Goal: Feedback & Contribution: Contribute content

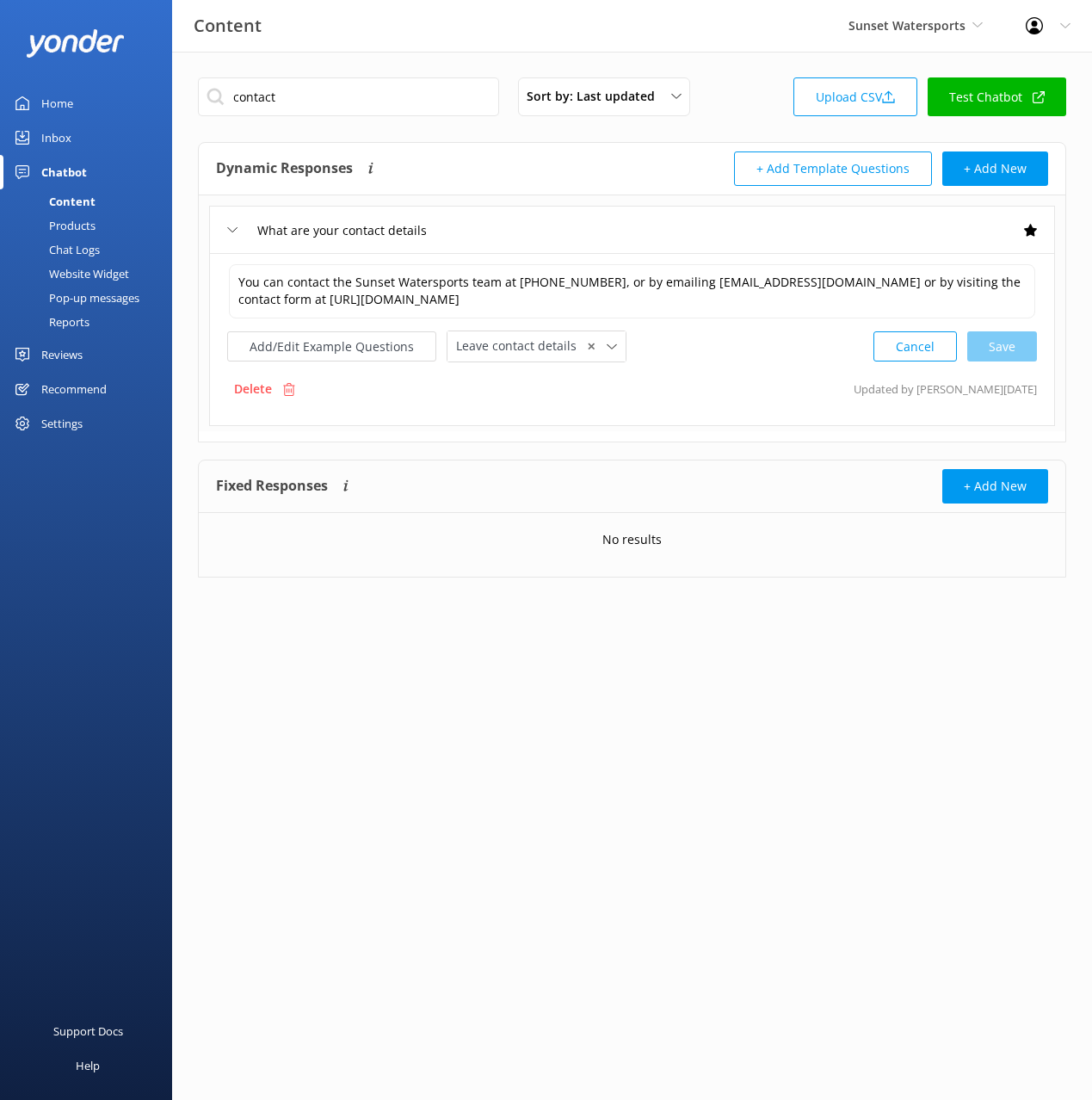
click at [74, 236] on div "Products" at bounding box center [53, 225] width 85 height 24
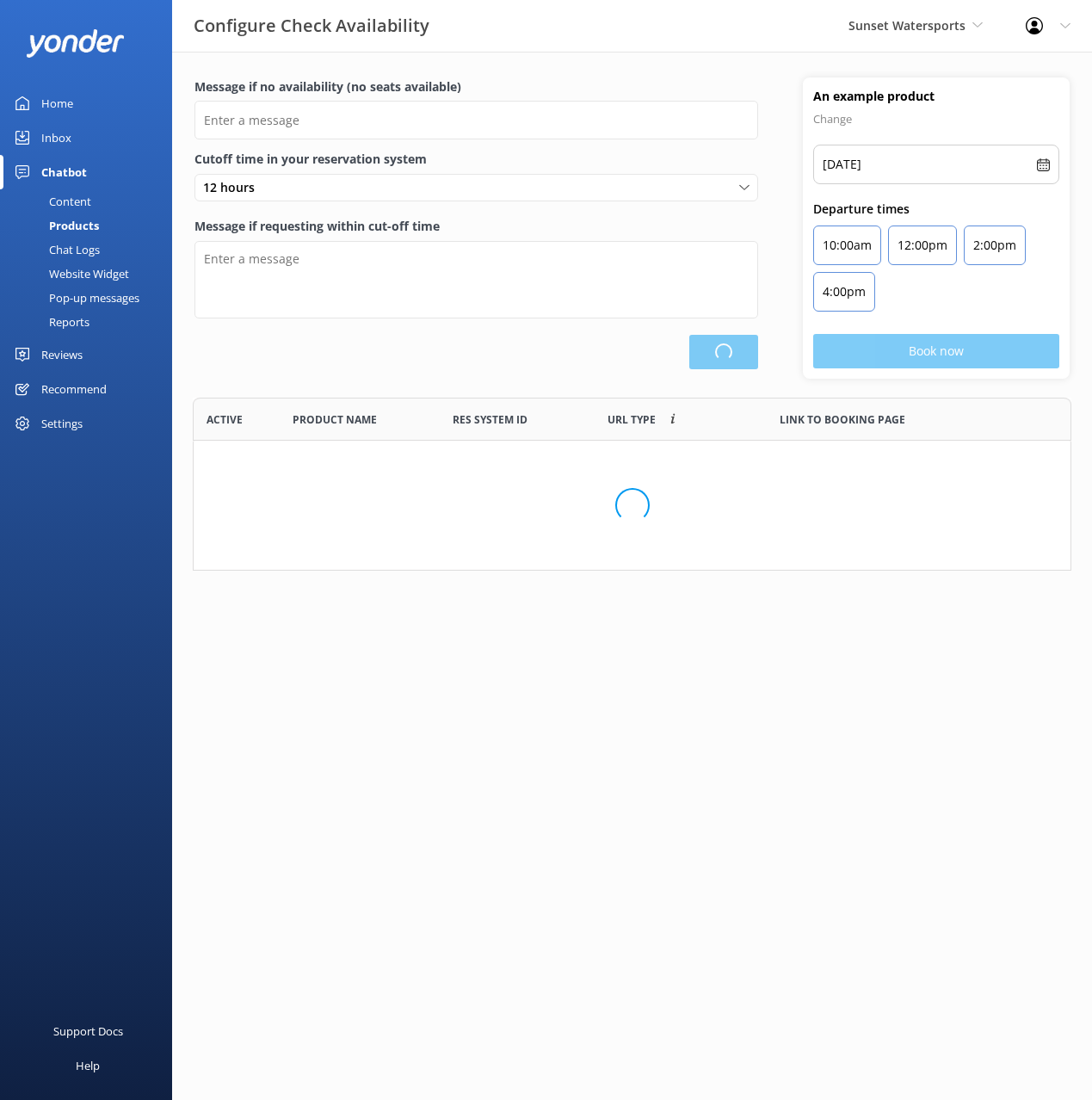
scroll to position [517, 877]
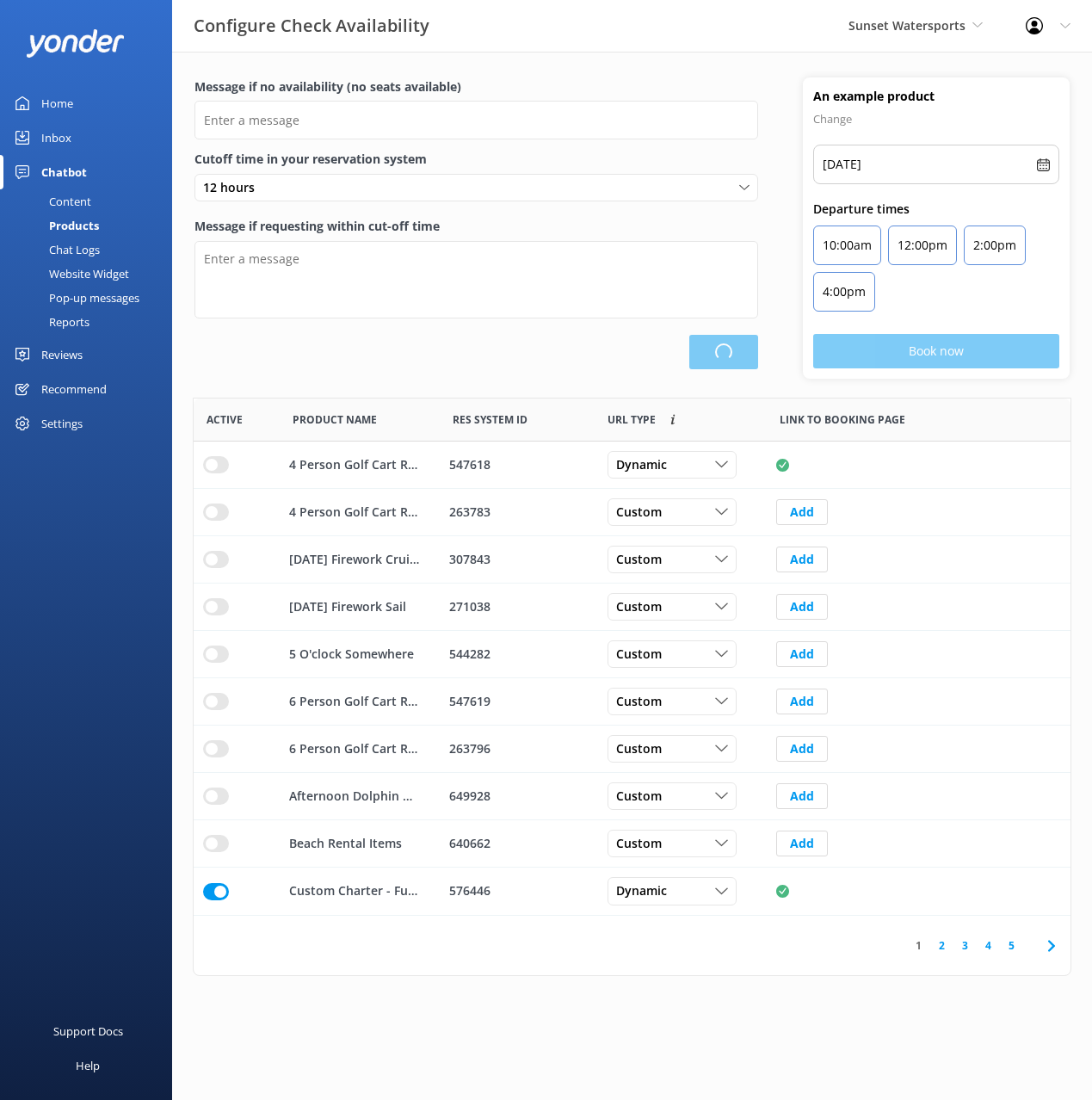
click at [75, 252] on div "Chat Logs" at bounding box center [55, 249] width 90 height 24
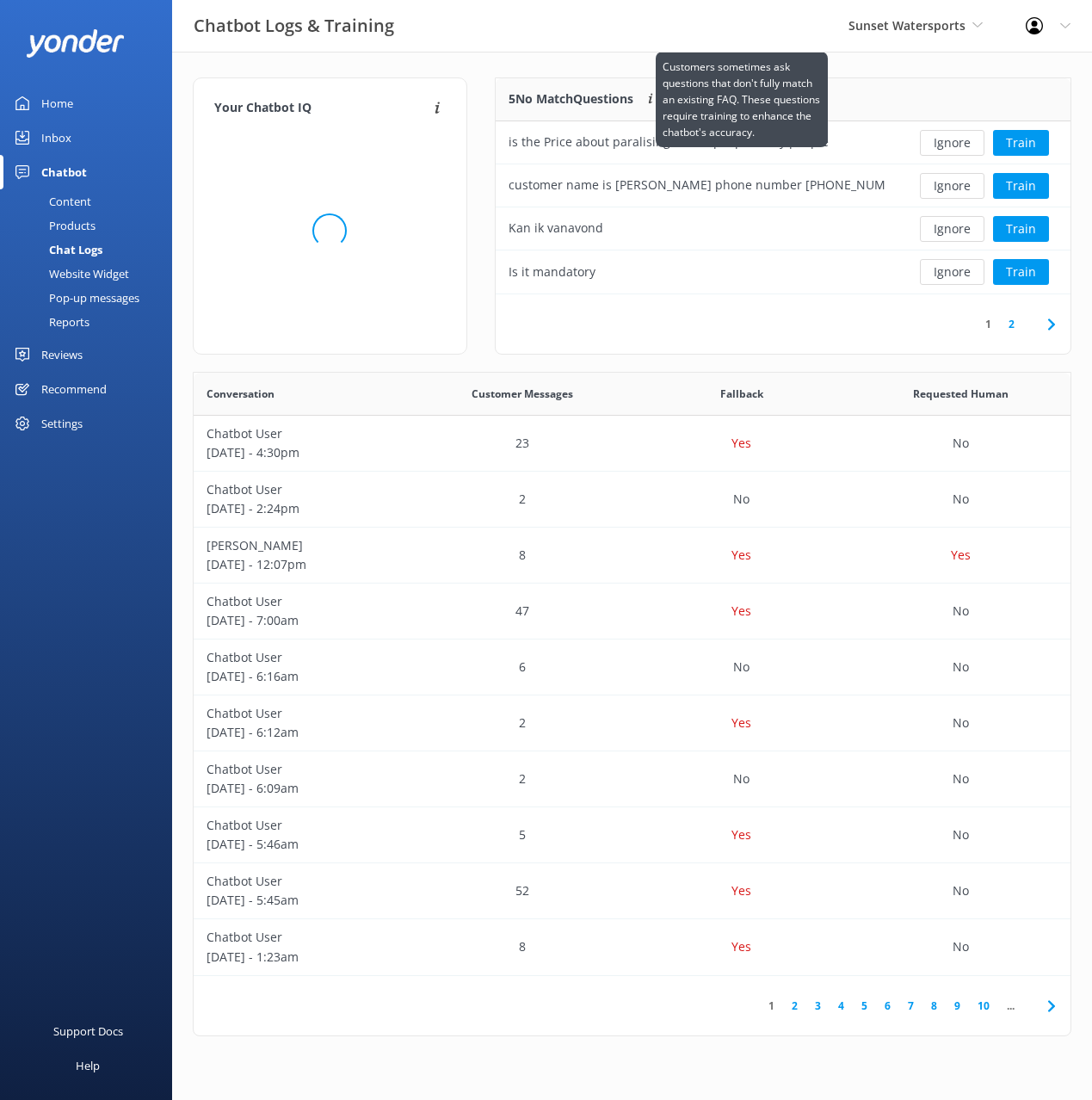
scroll to position [216, 575]
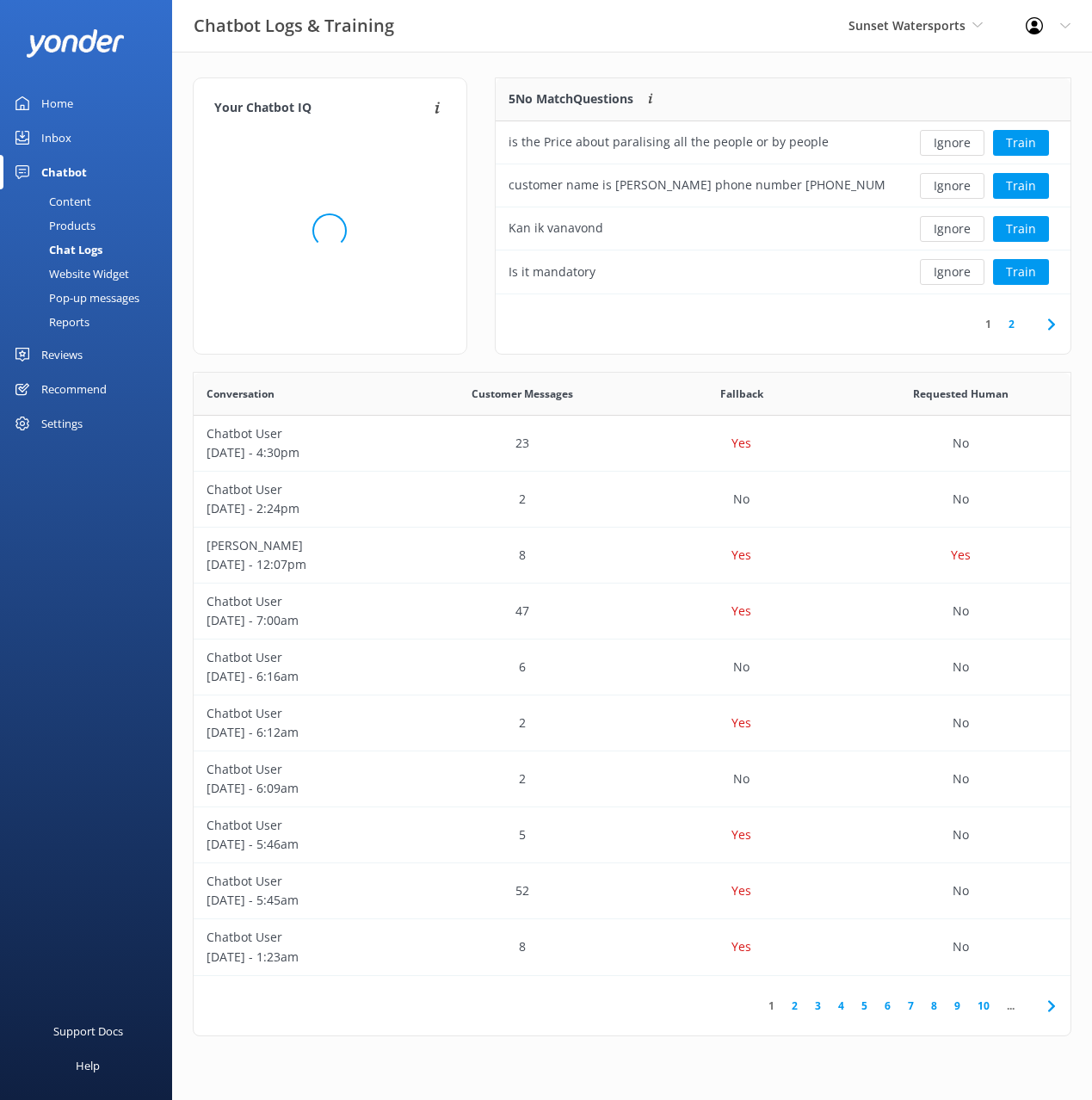
drag, startPoint x: 561, startPoint y: 62, endPoint x: 648, endPoint y: 55, distance: 87.3
click at [561, 62] on div "Your Chatbot IQ Your Chatbot IQ is the percentage of trained FAQs against untra…" at bounding box center [632, 561] width 920 height 1019
click at [694, 55] on div "Your Chatbot IQ Your Chatbot IQ is the percentage of trained FAQs against untra…" at bounding box center [632, 561] width 920 height 1019
click at [789, 64] on div "Your Chatbot IQ Your Chatbot IQ is the percentage of trained FAQs against untra…" at bounding box center [632, 561] width 920 height 1019
click at [701, 55] on div "Your Chatbot IQ Your Chatbot IQ is the percentage of trained FAQs against untra…" at bounding box center [632, 561] width 920 height 1019
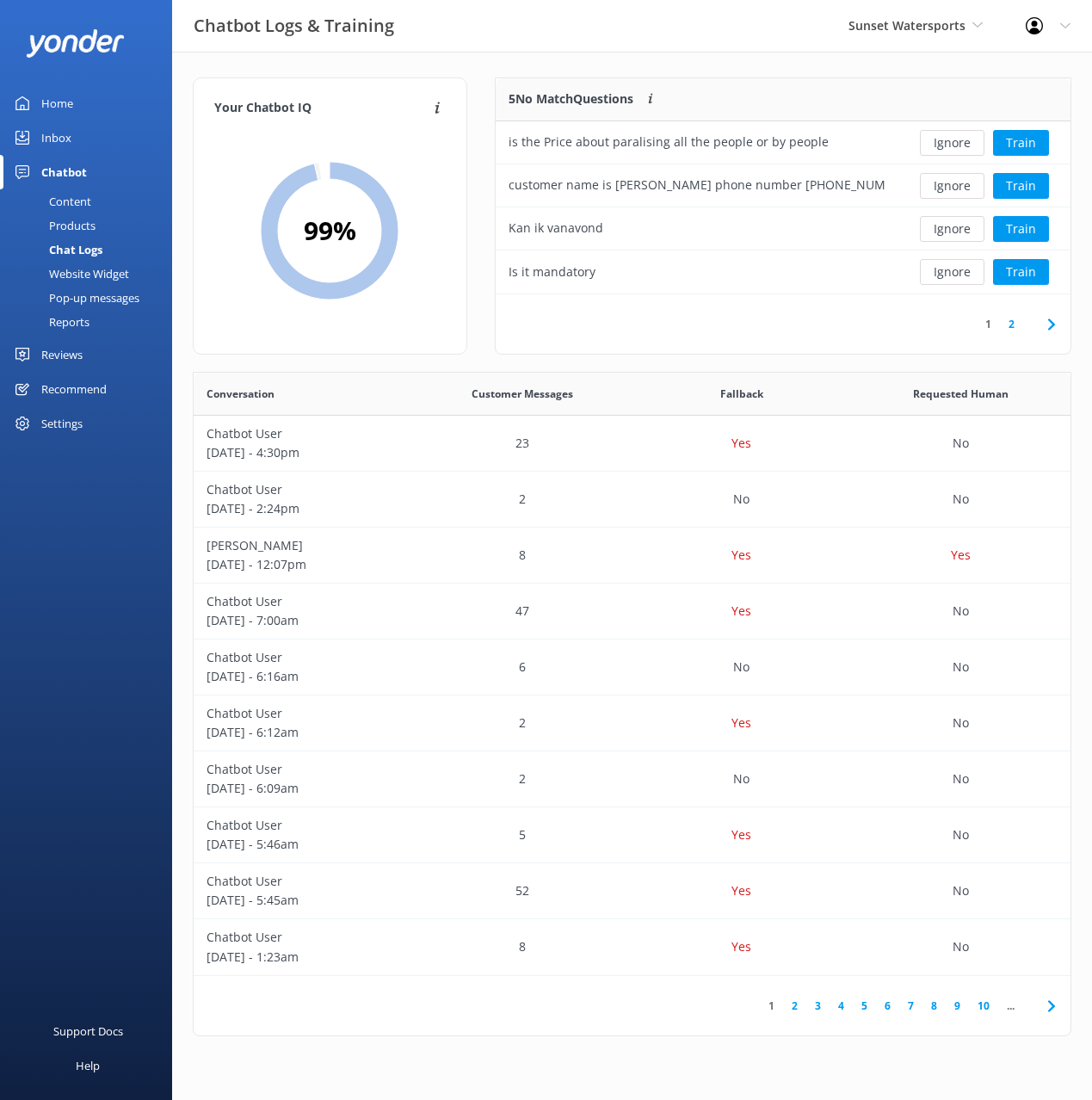
click at [817, 331] on div "1 2" at bounding box center [782, 324] width 575 height 59
click at [961, 231] on button "Ignore" at bounding box center [951, 229] width 64 height 26
click at [952, 182] on button "Ignore" at bounding box center [951, 186] width 64 height 26
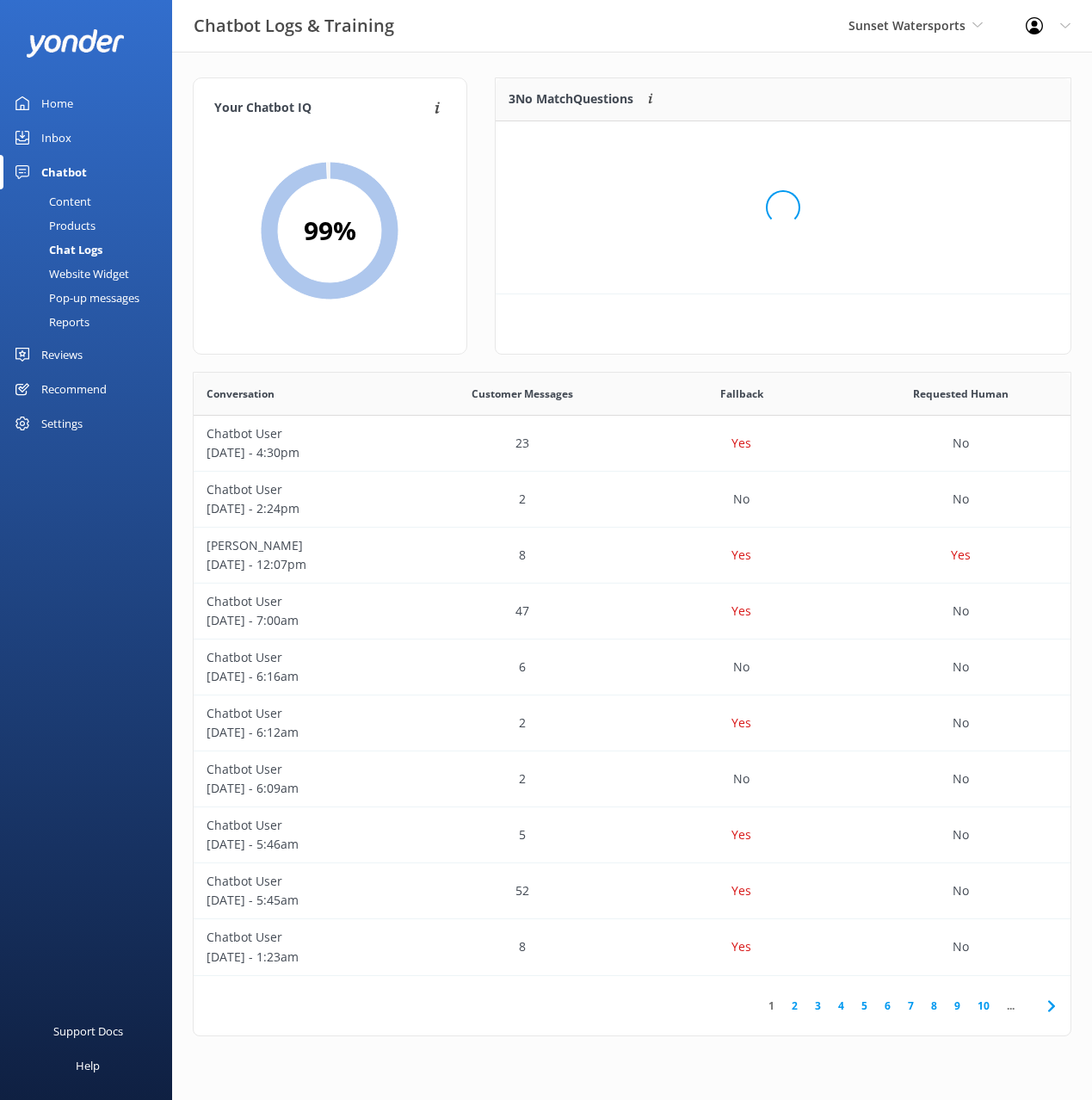
scroll to position [173, 575]
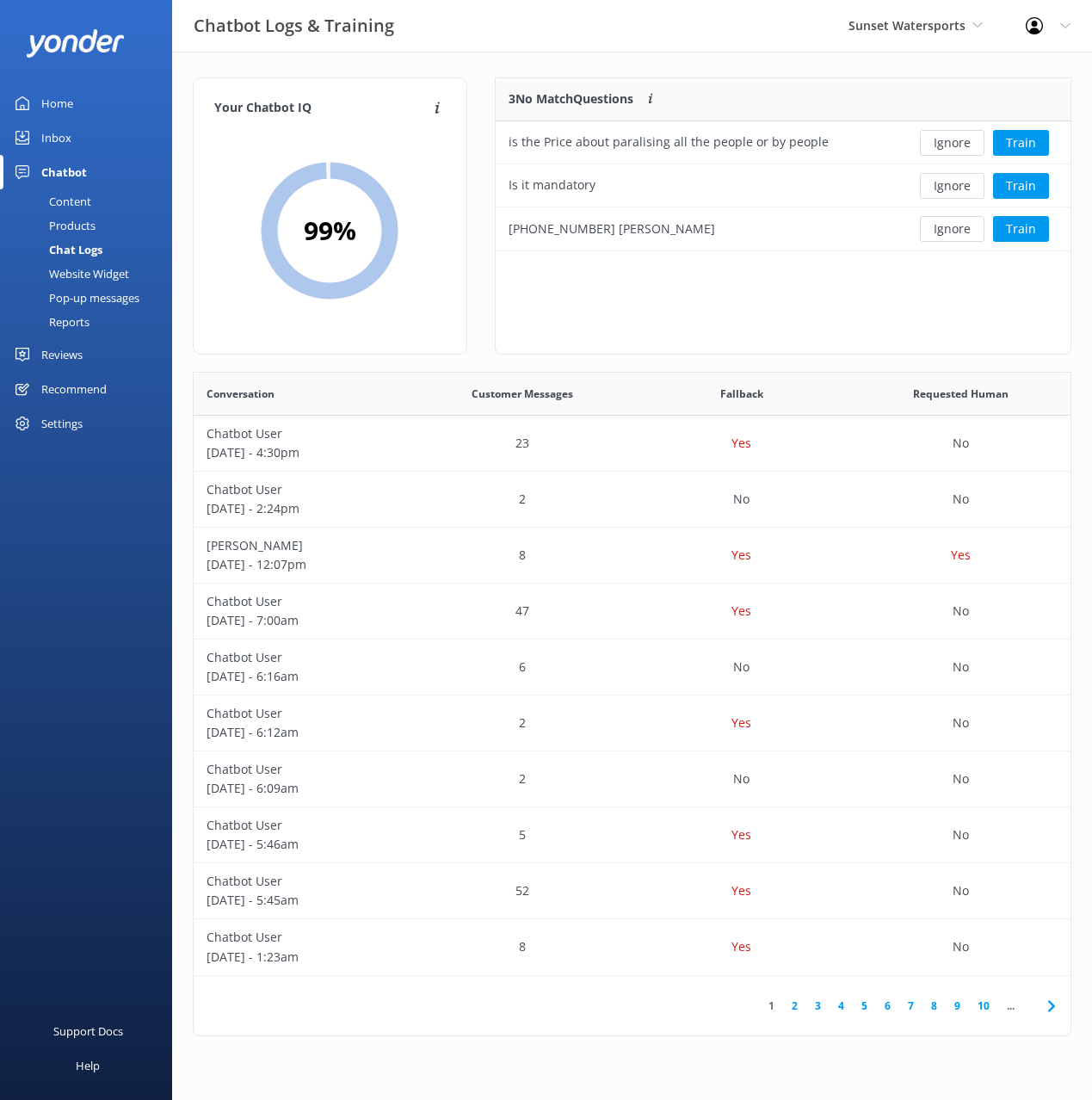
click at [759, 333] on div "3 No Match Questions Customers sometimes ask questions that don't fully match a…" at bounding box center [782, 216] width 577 height 277
drag, startPoint x: 934, startPoint y: 229, endPoint x: 924, endPoint y: 231, distance: 10.2
click at [933, 229] on button "Ignore" at bounding box center [951, 229] width 64 height 26
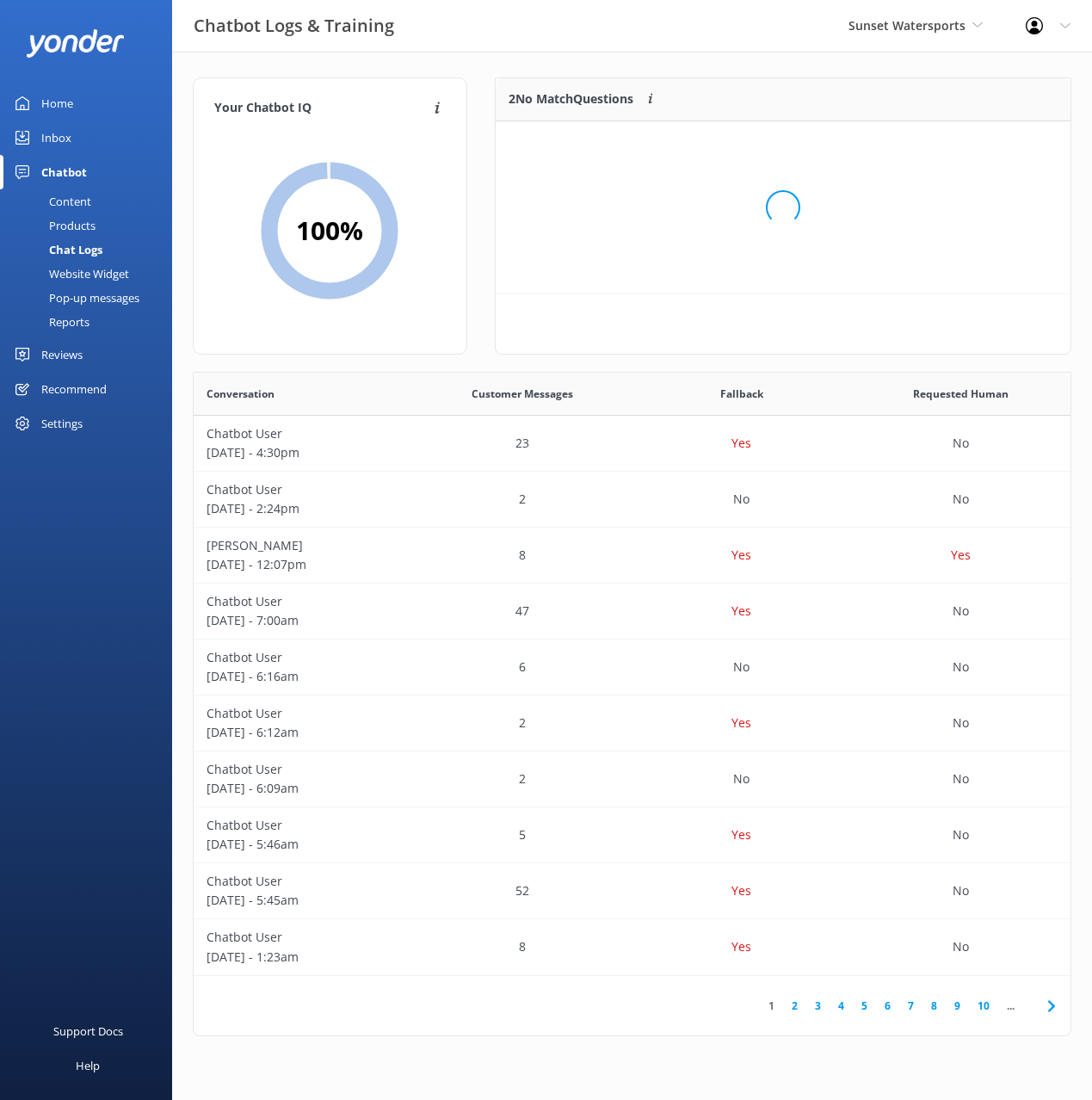
scroll to position [130, 575]
click at [525, 21] on div "Chatbot Logs & Training Sunset Watersports Black Cat Cruises [GEOGRAPHIC_DATA] …" at bounding box center [546, 26] width 1092 height 52
click at [542, 47] on div "Chatbot Logs & Training Sunset Watersports Black Cat Cruises [GEOGRAPHIC_DATA] …" at bounding box center [546, 26] width 1092 height 52
click at [640, 42] on div "Chatbot Logs & Training Sunset Watersports Black Cat Cruises [GEOGRAPHIC_DATA] …" at bounding box center [546, 26] width 1092 height 52
click at [739, 55] on div "Your Chatbot IQ Your Chatbot IQ is the percentage of trained FAQs against untra…" at bounding box center [632, 561] width 920 height 1019
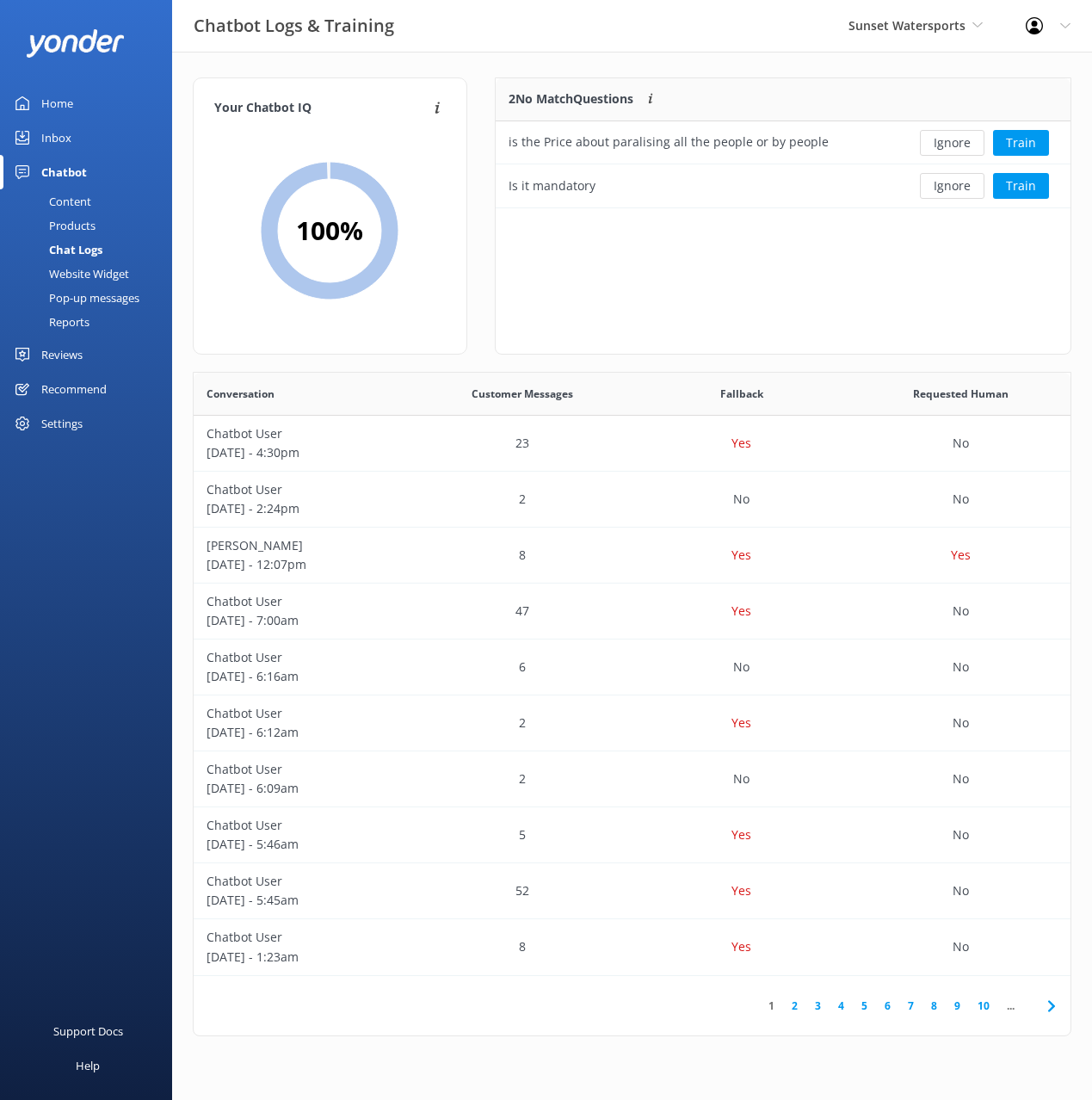
click at [767, 64] on div "Your Chatbot IQ Your Chatbot IQ is the percentage of trained FAQs against untra…" at bounding box center [632, 561] width 920 height 1019
click at [776, 69] on div "Your Chatbot IQ Your Chatbot IQ is the percentage of trained FAQs against untra…" at bounding box center [632, 561] width 920 height 1019
click at [1024, 143] on button "Train" at bounding box center [1020, 143] width 55 height 26
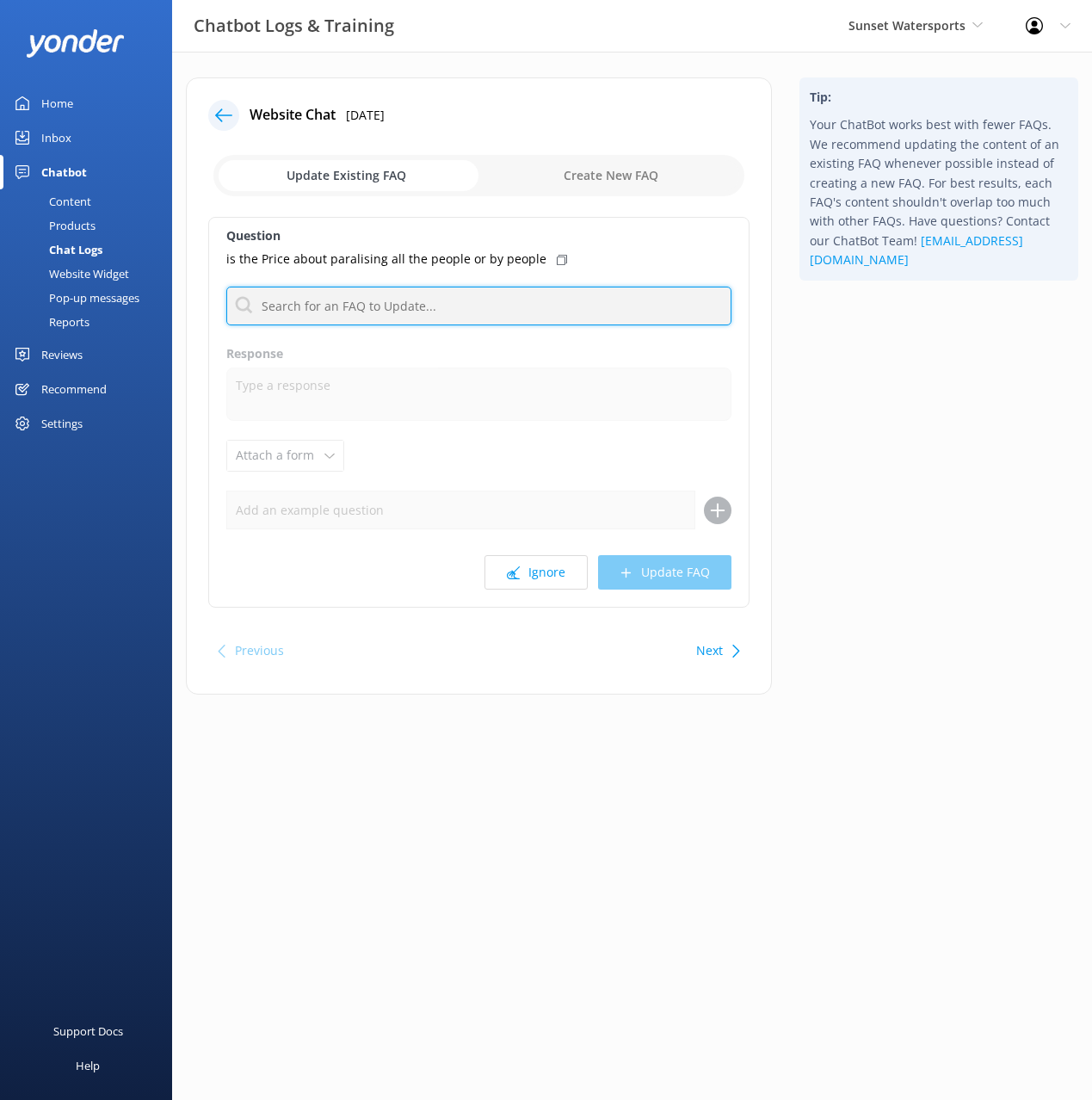
click at [460, 308] on input "text" at bounding box center [479, 306] width 505 height 38
type input "cost"
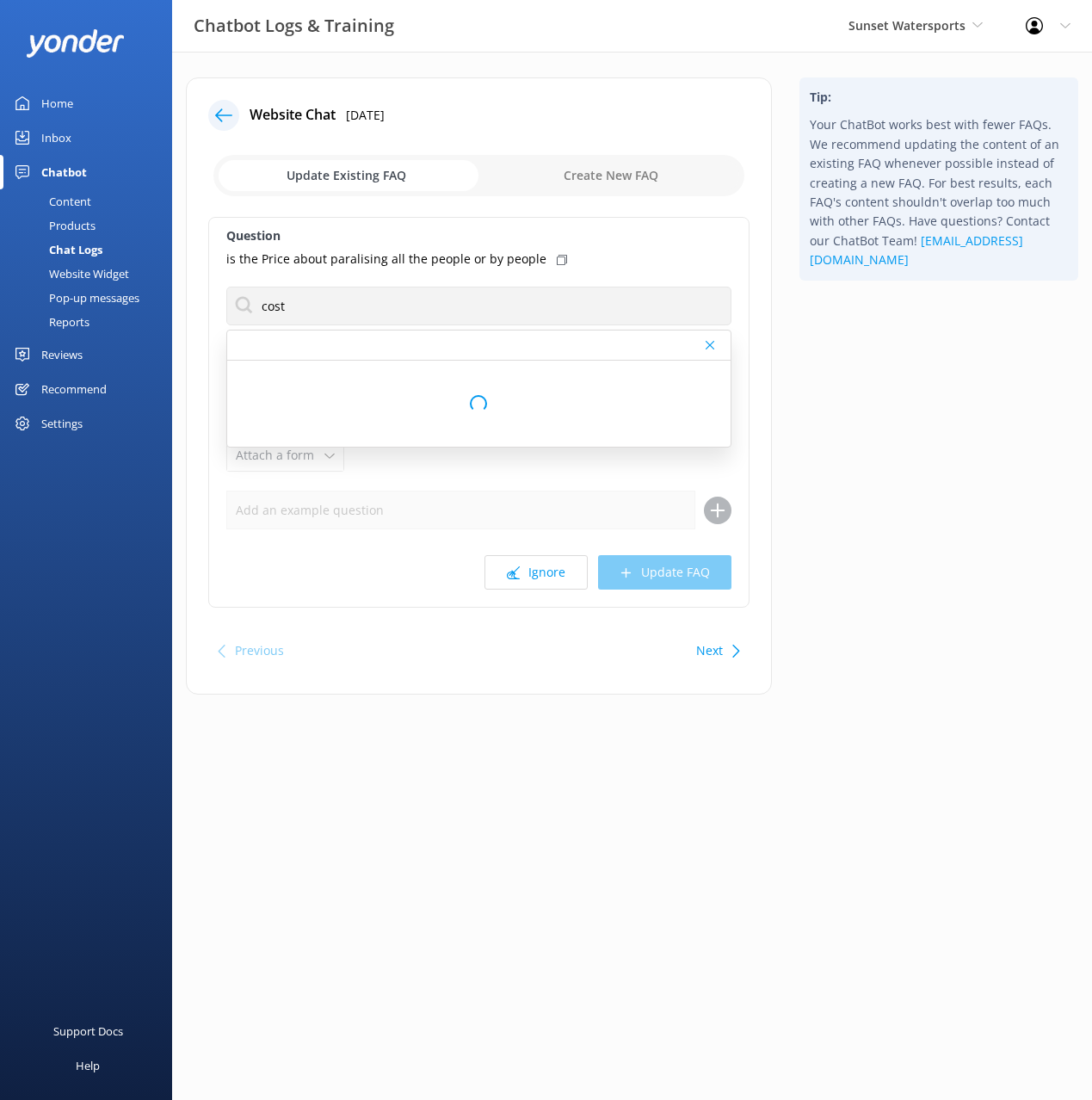
click at [557, 260] on icon at bounding box center [561, 259] width 11 height 11
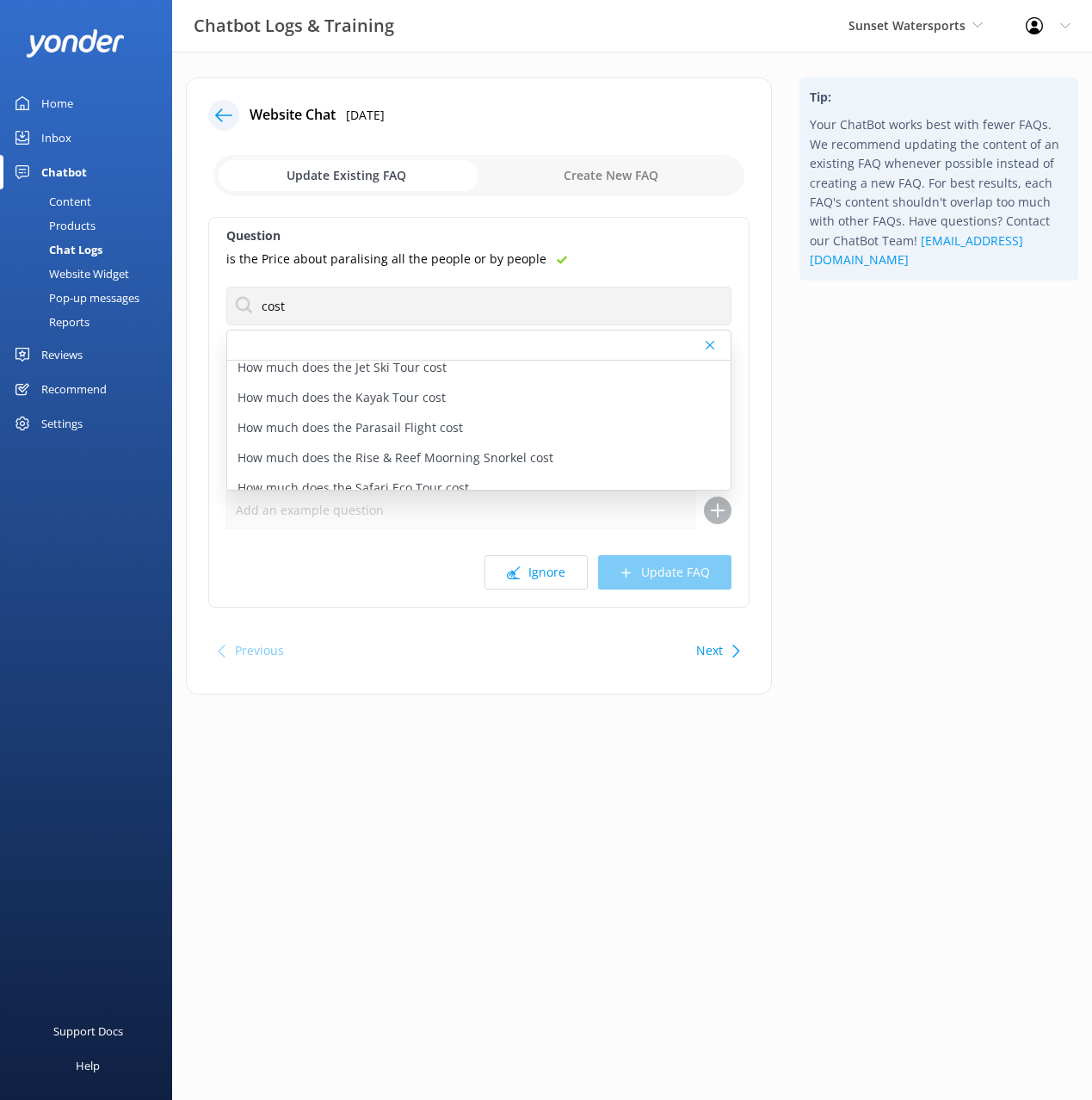
scroll to position [381, 0]
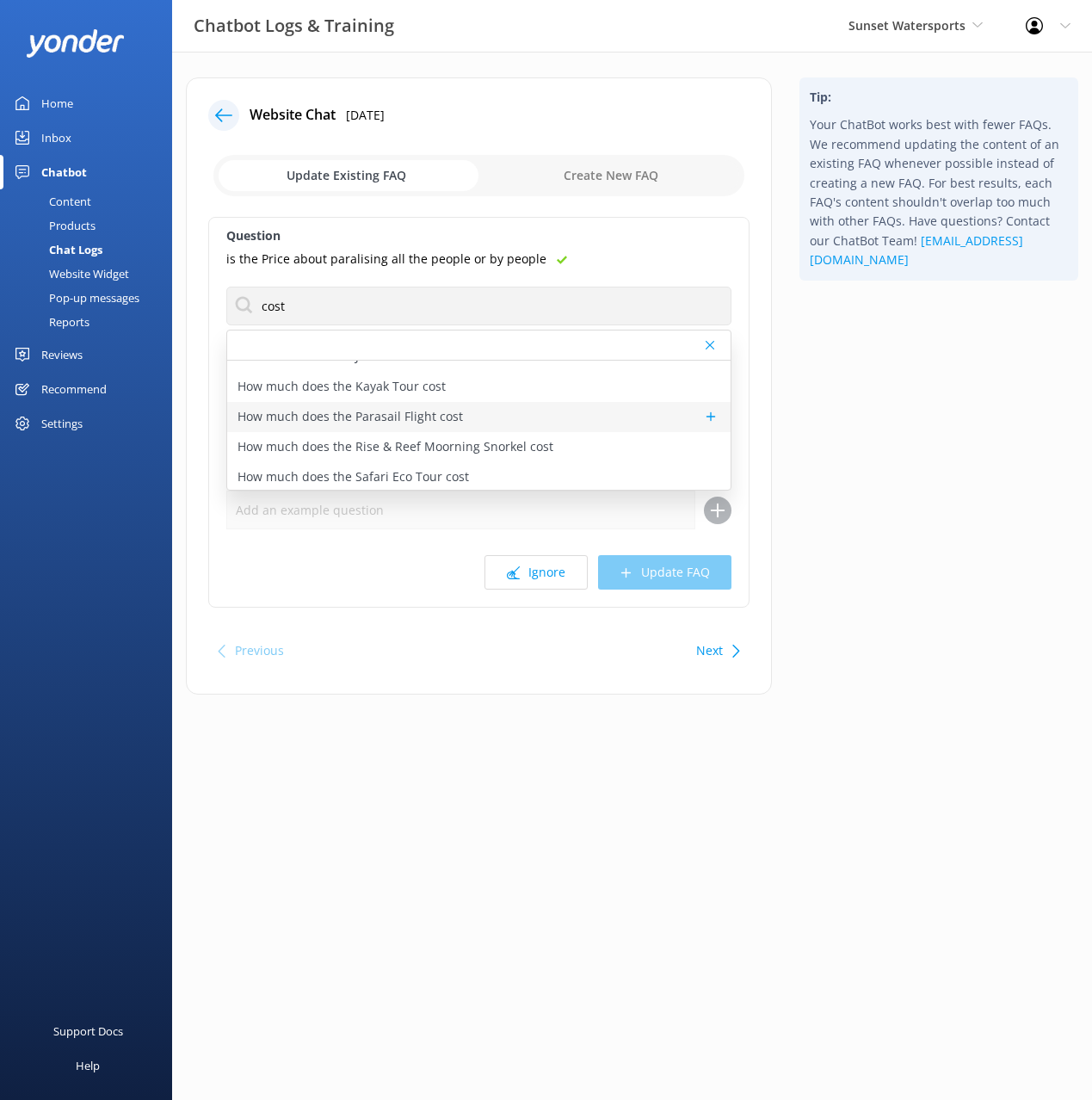
click at [441, 415] on p "How much does the Parasail Flight cost" at bounding box center [350, 417] width 226 height 19
type textarea "Pricing for the Parasail Flight typically ranges from $50 to $80 per person dep…"
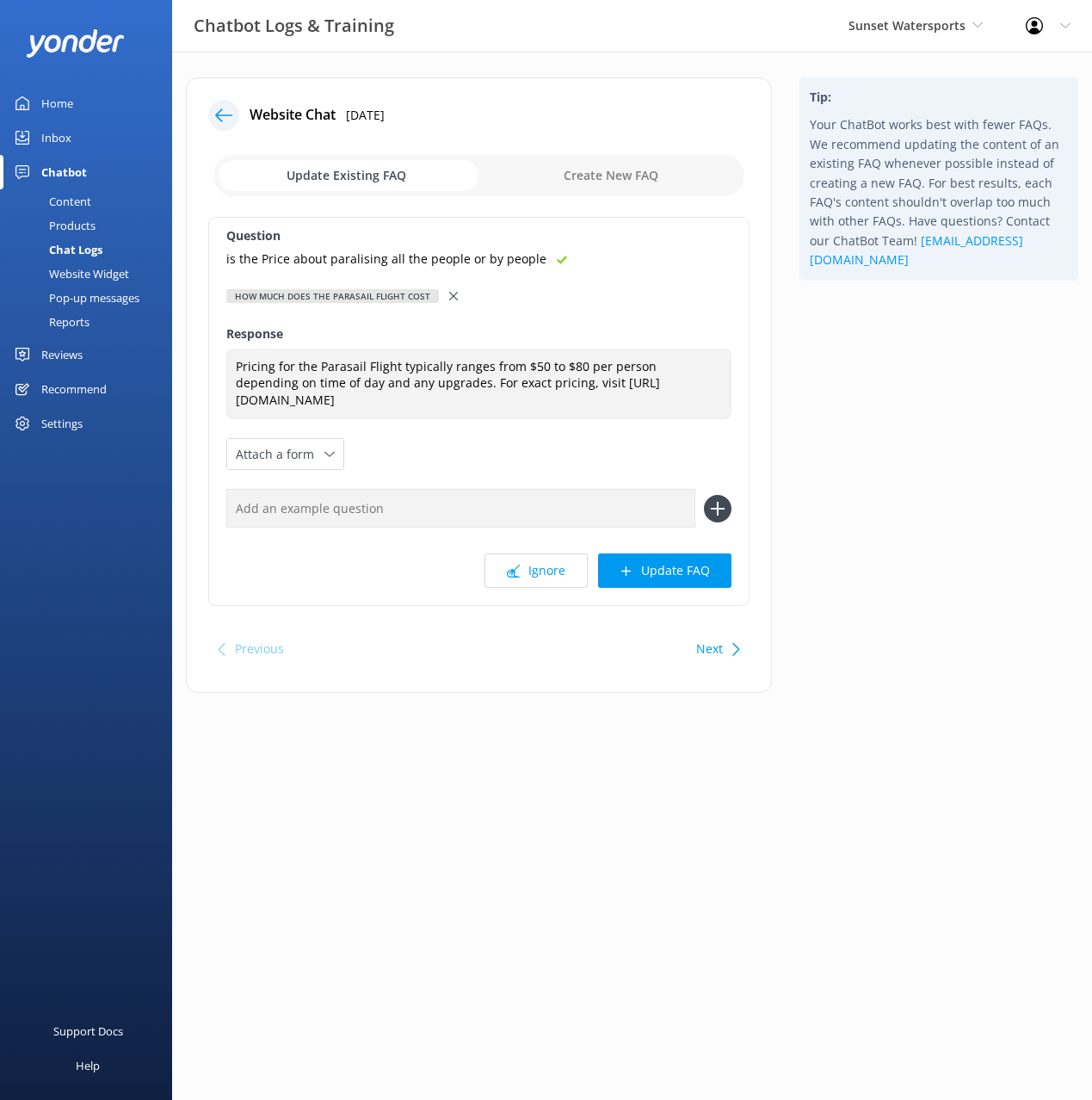
click at [460, 522] on input "text" at bounding box center [461, 508] width 469 height 38
click at [466, 528] on input "text" at bounding box center [461, 508] width 469 height 38
paste input "is the Price about paralising all the people or by people"
type input "is the Price about paralising all the people or by people"
click at [704, 495] on button at bounding box center [717, 508] width 28 height 28
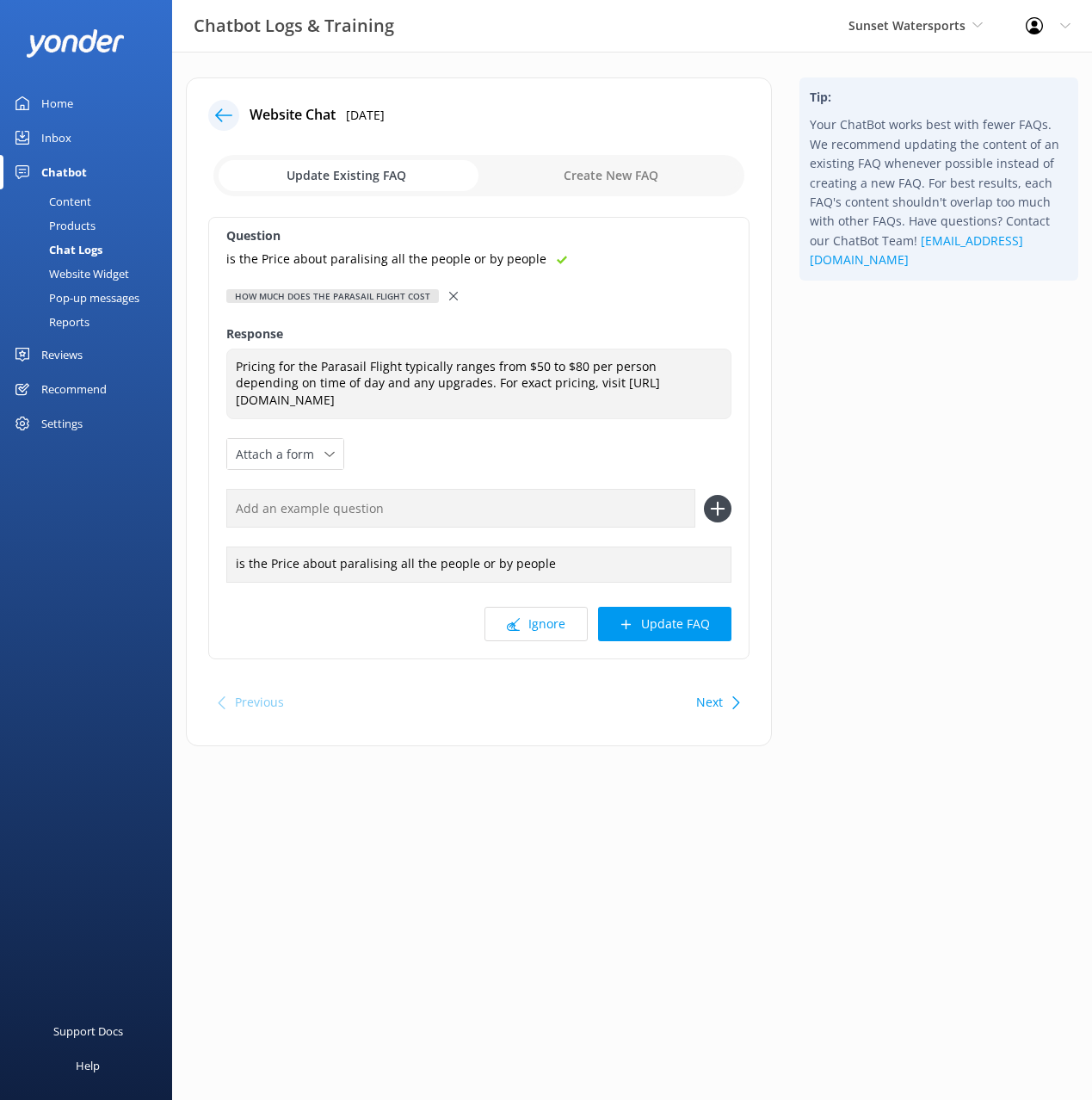
click at [708, 640] on button "Update FAQ" at bounding box center [664, 624] width 133 height 34
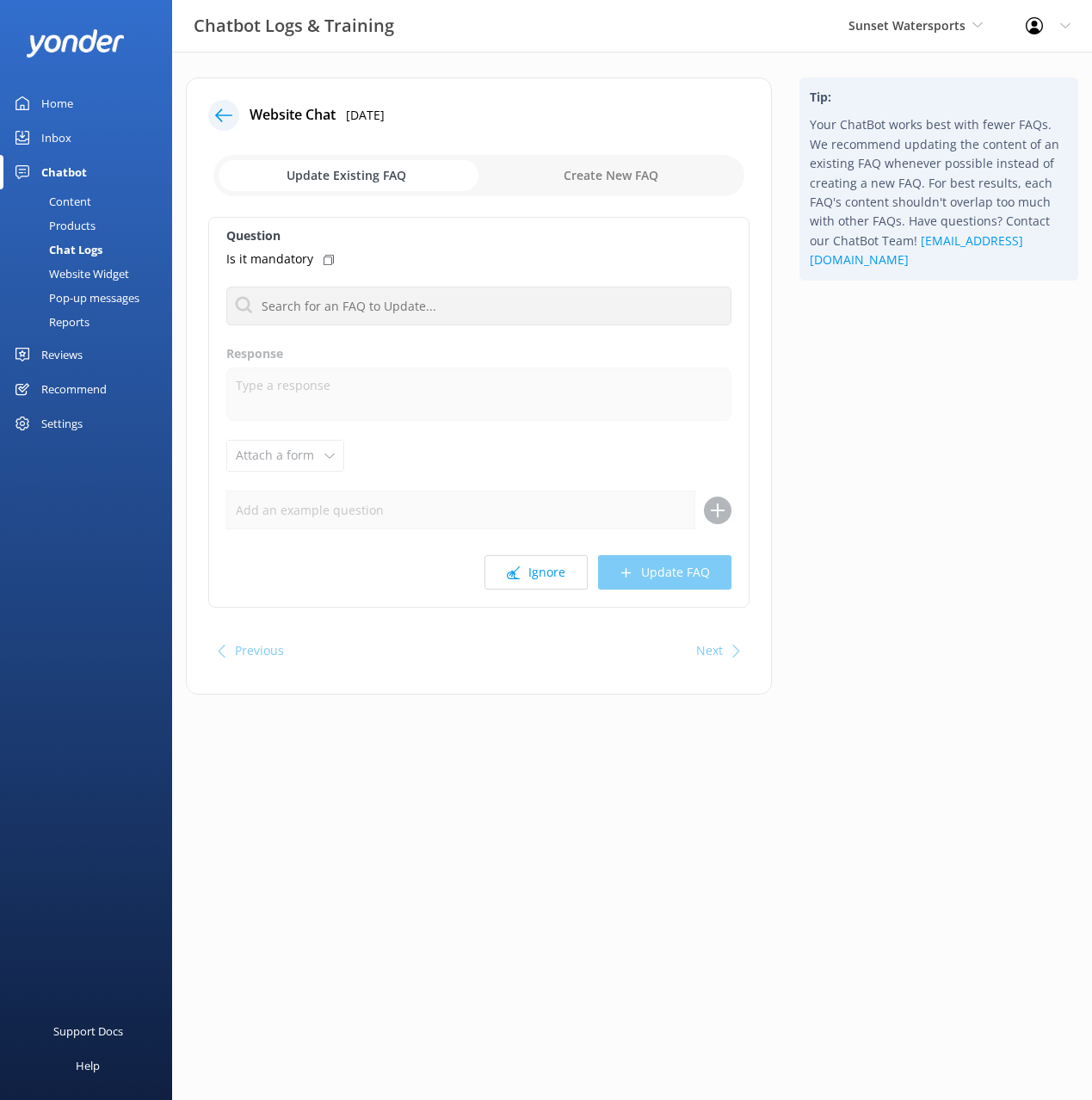
drag, startPoint x: 890, startPoint y: 417, endPoint x: 622, endPoint y: 565, distance: 306.2
click at [886, 420] on div "Tip: Your ChatBot works best with fewer FAQs. We recommend updating the content…" at bounding box center [938, 394] width 306 height 634
drag, startPoint x: 537, startPoint y: 571, endPoint x: 565, endPoint y: 522, distance: 56.4
click at [537, 571] on button "Ignore" at bounding box center [536, 572] width 103 height 34
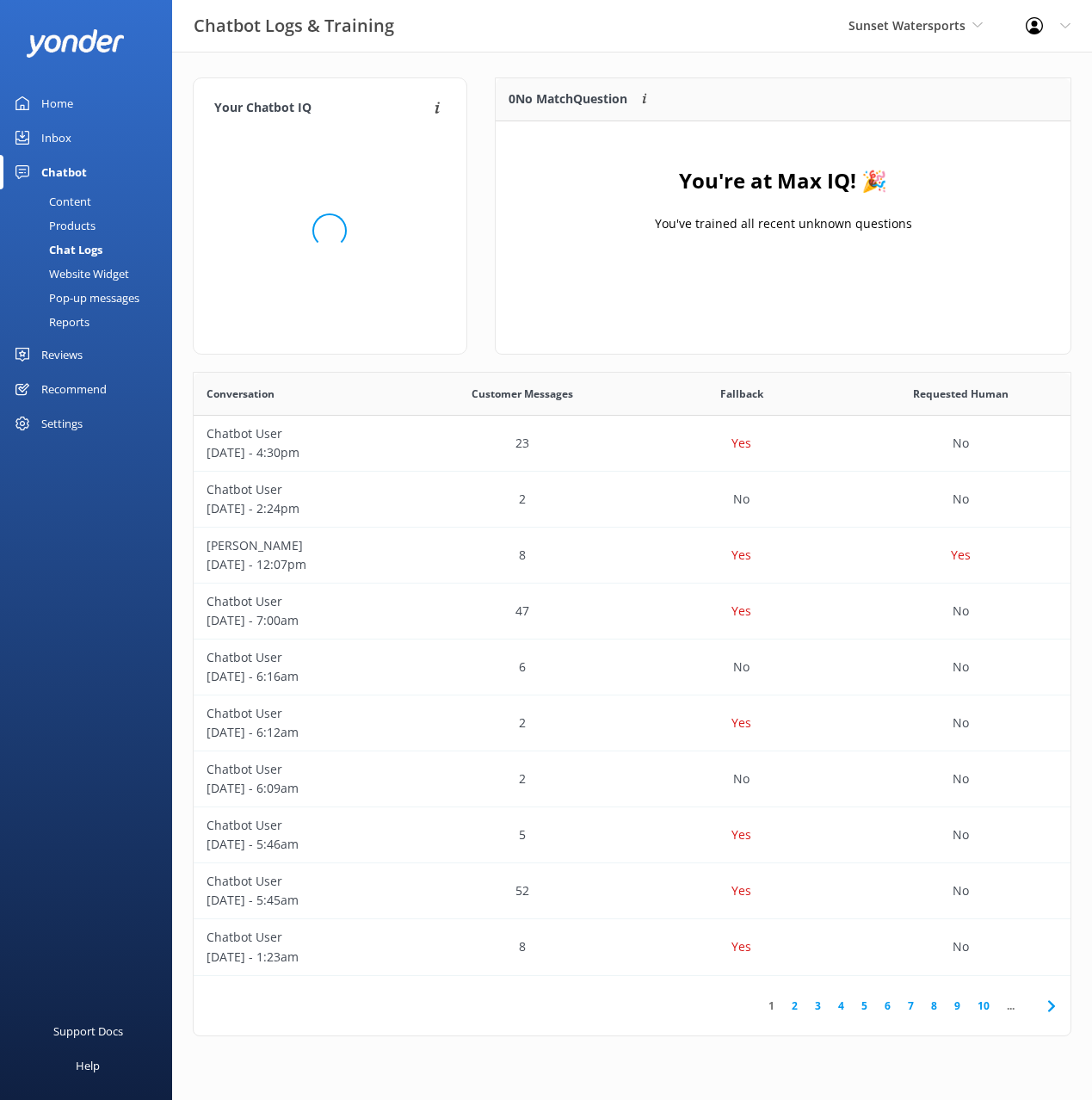
scroll to position [215, 575]
drag, startPoint x: 101, startPoint y: 193, endPoint x: 140, endPoint y: 196, distance: 39.1
click at [101, 193] on link "Content" at bounding box center [91, 201] width 162 height 24
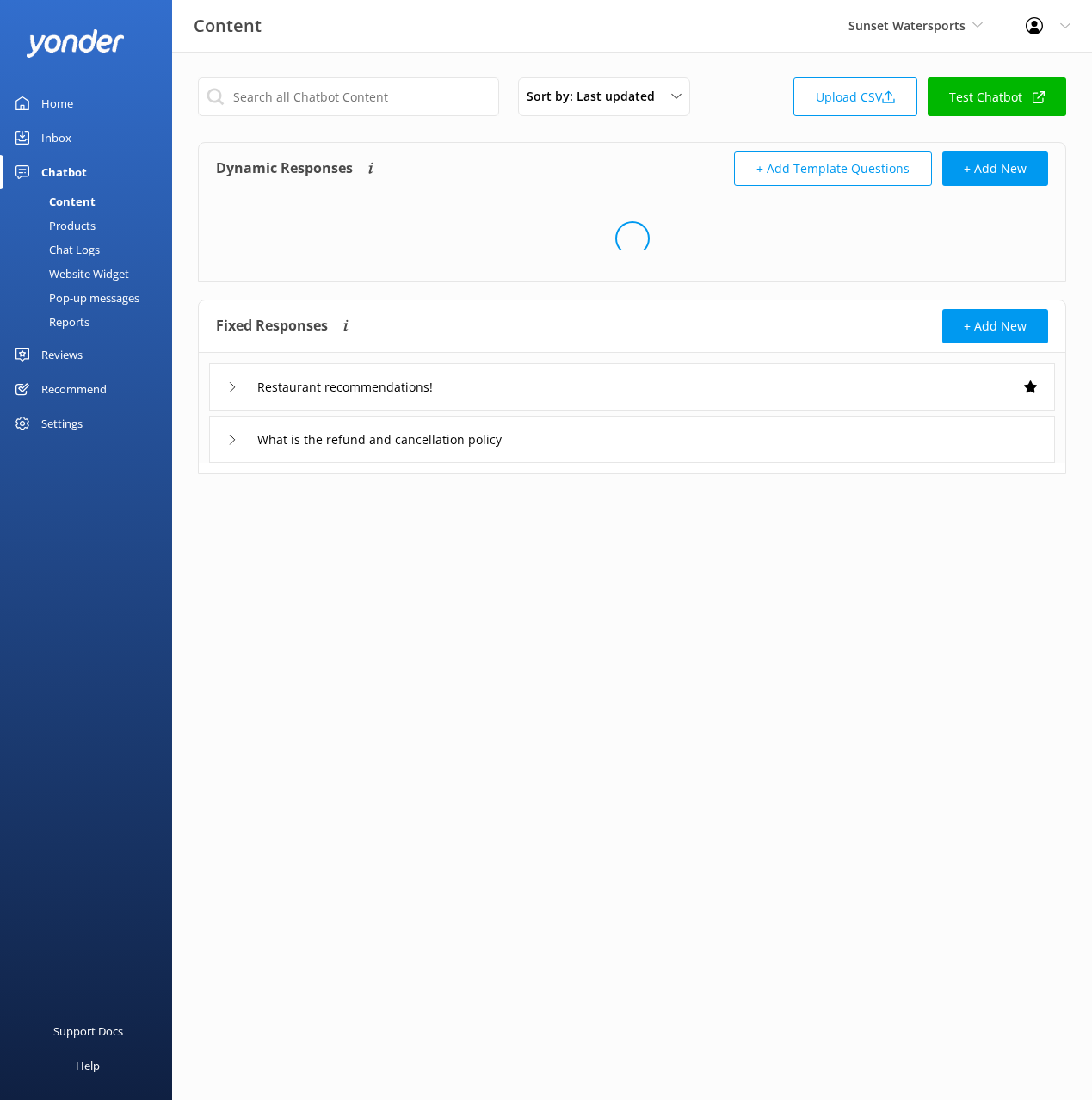
click at [517, 164] on div "Dynamic Responses Dynamic responses rely on the Large Language Model to create …" at bounding box center [424, 168] width 416 height 34
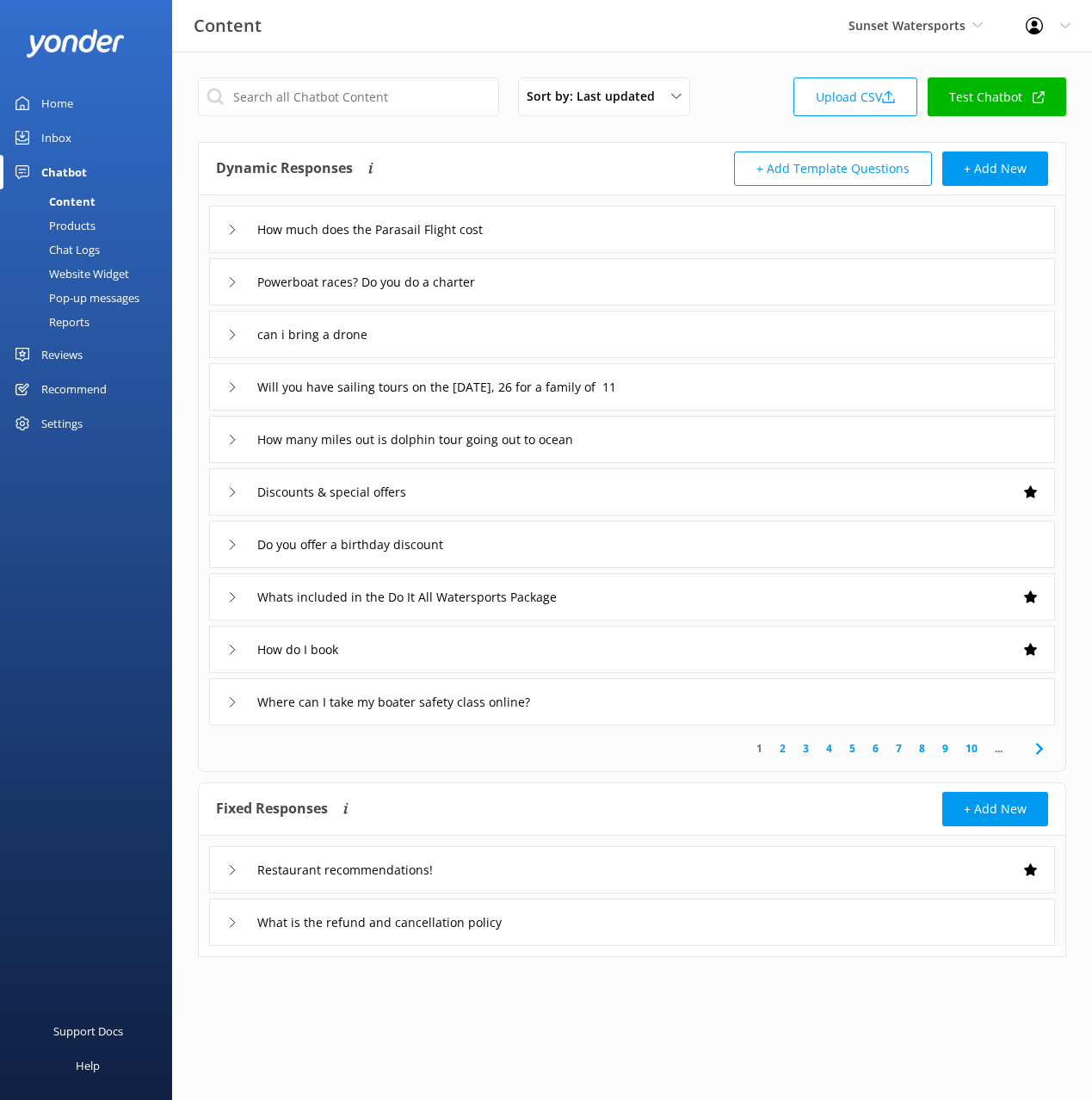
click at [505, 179] on div "Dynamic Responses Dynamic responses rely on the Large Language Model to create …" at bounding box center [424, 168] width 416 height 34
click at [600, 237] on div "How much does the Parasail Flight cost" at bounding box center [632, 229] width 845 height 47
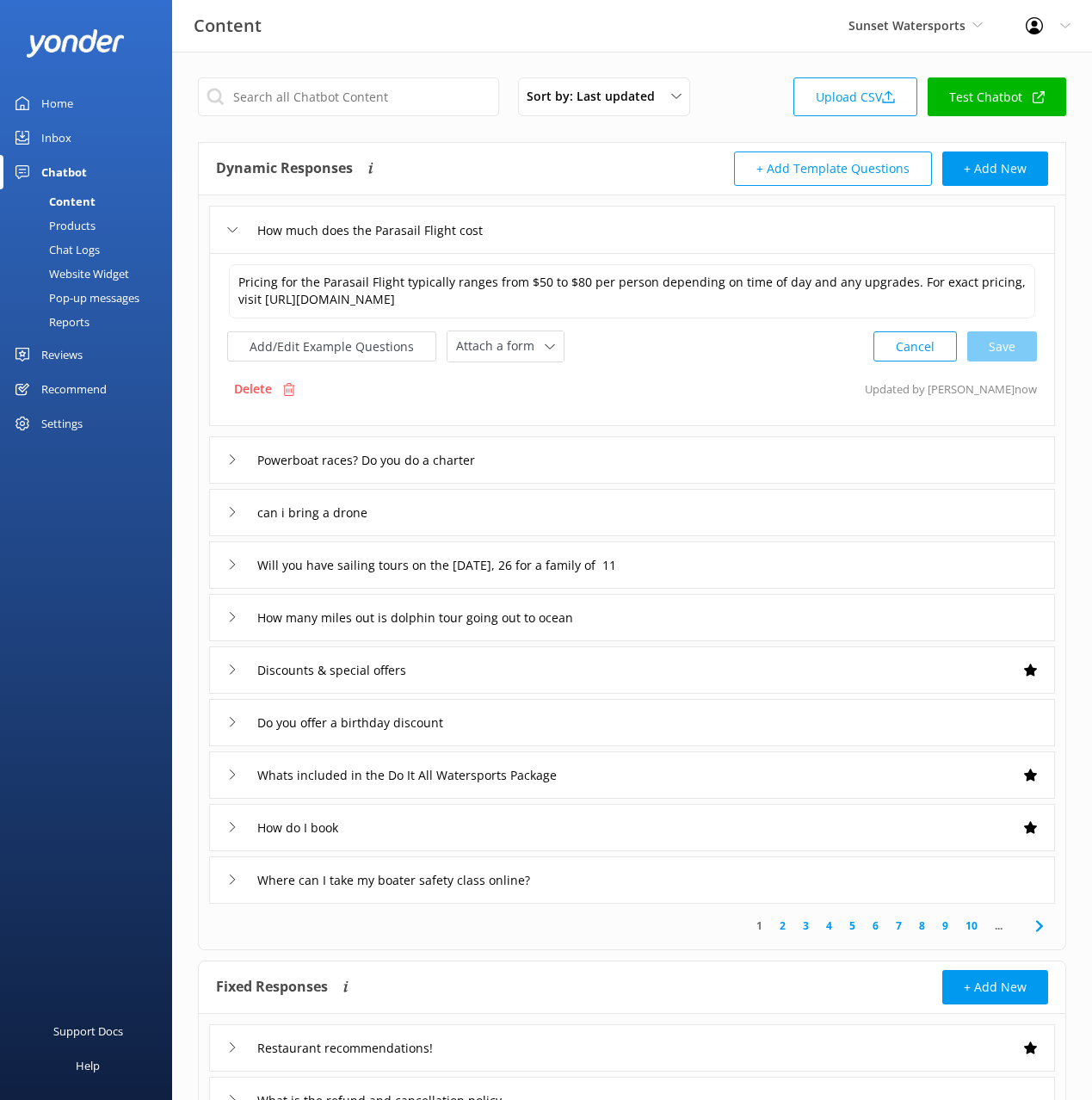
click at [600, 237] on div "How much does the Parasail Flight cost" at bounding box center [632, 229] width 845 height 47
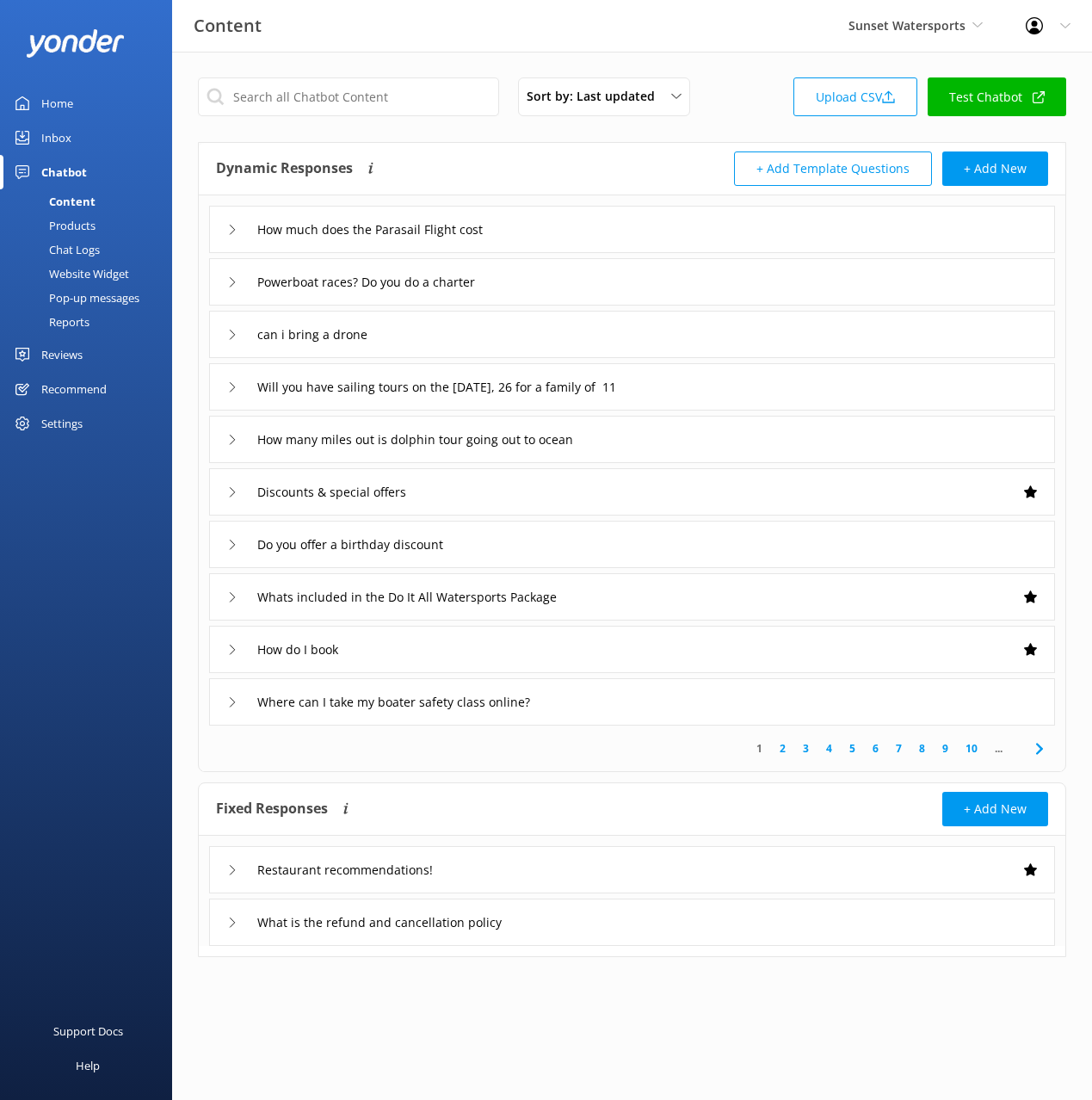
click at [538, 353] on div "can i bring a drone" at bounding box center [632, 334] width 845 height 47
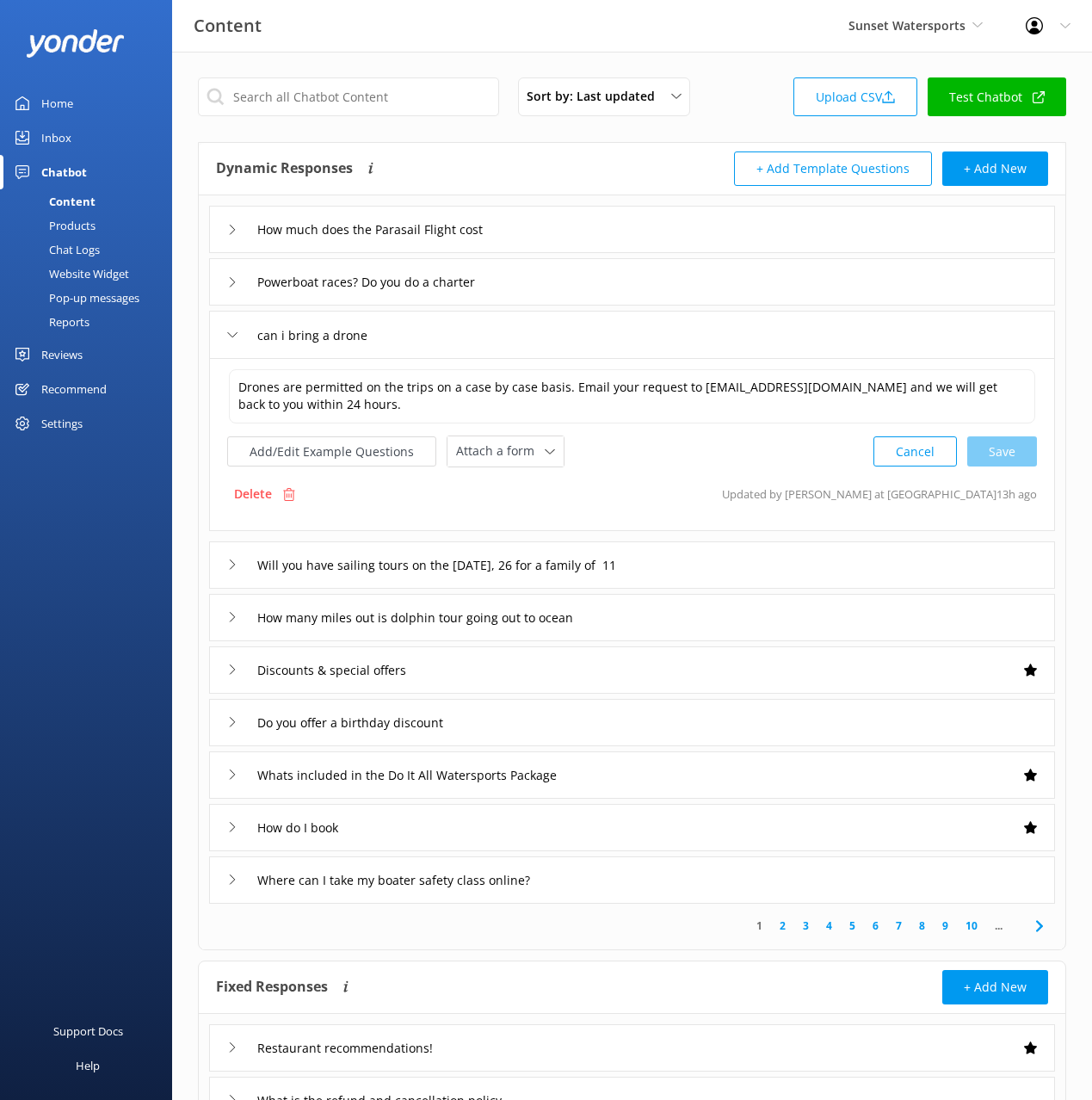
click at [580, 295] on div "Powerboat races? Do you do a charter" at bounding box center [632, 281] width 845 height 47
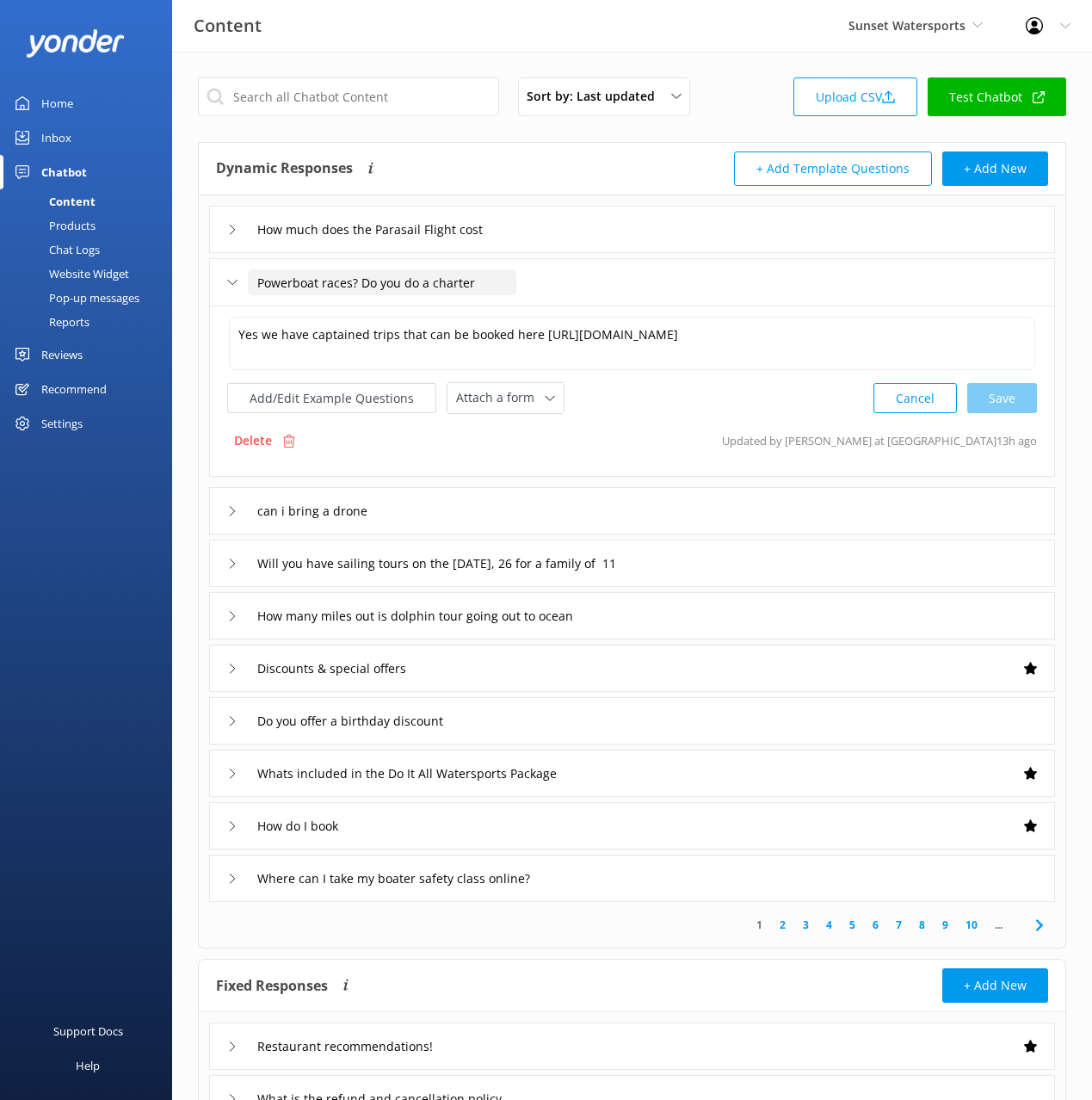
click at [410, 283] on input "Powerboat races? Do you do a charter" at bounding box center [382, 282] width 269 height 26
click at [381, 283] on input "Powerboat races? Do you do a charter" at bounding box center [382, 282] width 269 height 26
click at [435, 280] on input "Powerboat races? Do you do a charter" at bounding box center [382, 282] width 269 height 26
click at [484, 284] on input "Powerboat races? Do you do a charter" at bounding box center [382, 282] width 269 height 26
click at [365, 285] on input "Powerboat races? Do you do a charter" at bounding box center [382, 282] width 269 height 26
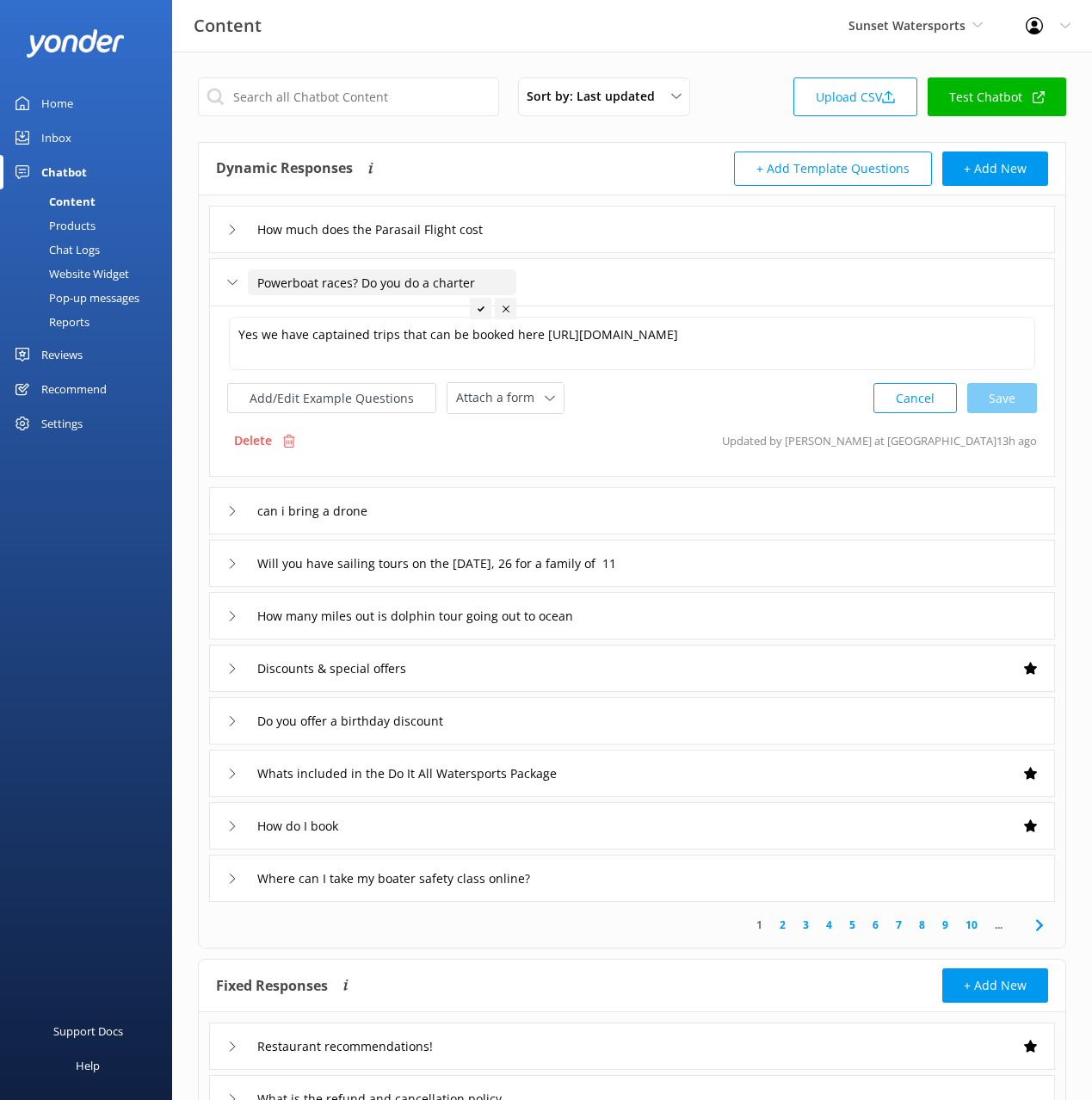
drag, startPoint x: 358, startPoint y: 280, endPoint x: 223, endPoint y: 282, distance: 135.0
click at [221, 281] on div "Powerboat races? Do you do a charter" at bounding box center [632, 281] width 845 height 47
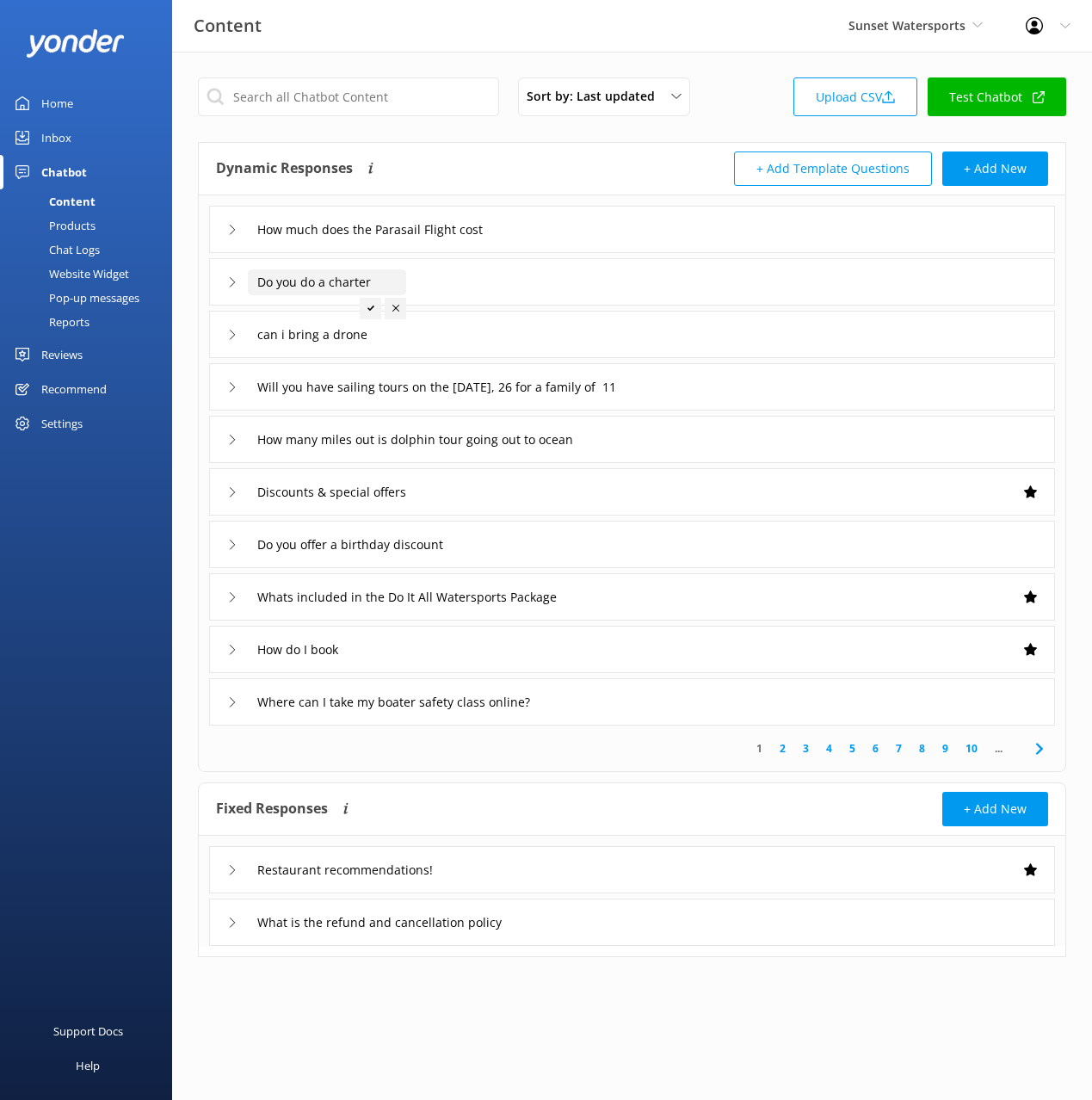
click at [382, 279] on input "Do you do a charter" at bounding box center [327, 282] width 159 height 26
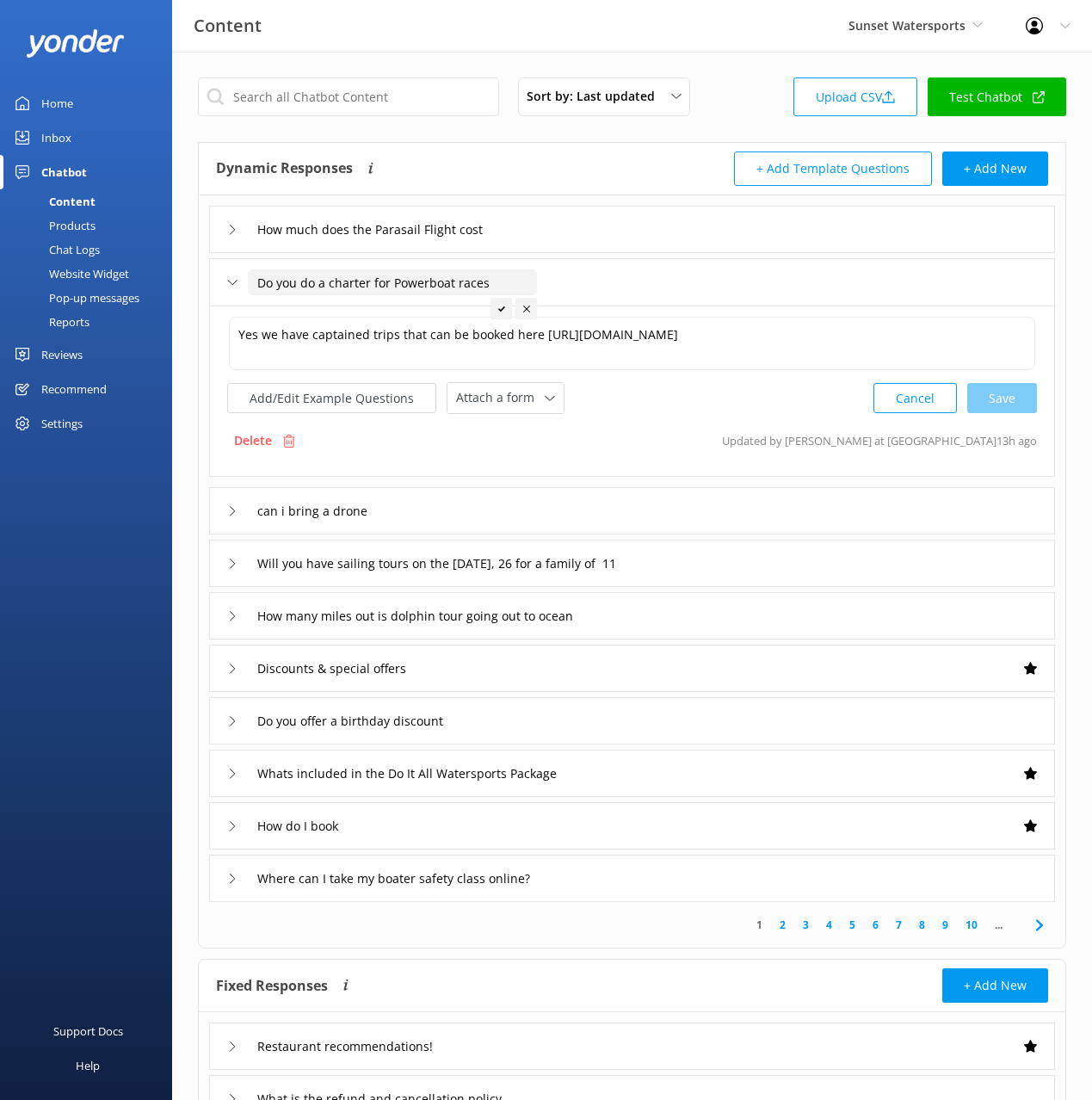
type input "Do you do a charter for Powerboat races"
click at [503, 309] on icon at bounding box center [501, 308] width 7 height 7
click at [484, 518] on div "can i bring a drone" at bounding box center [632, 510] width 845 height 47
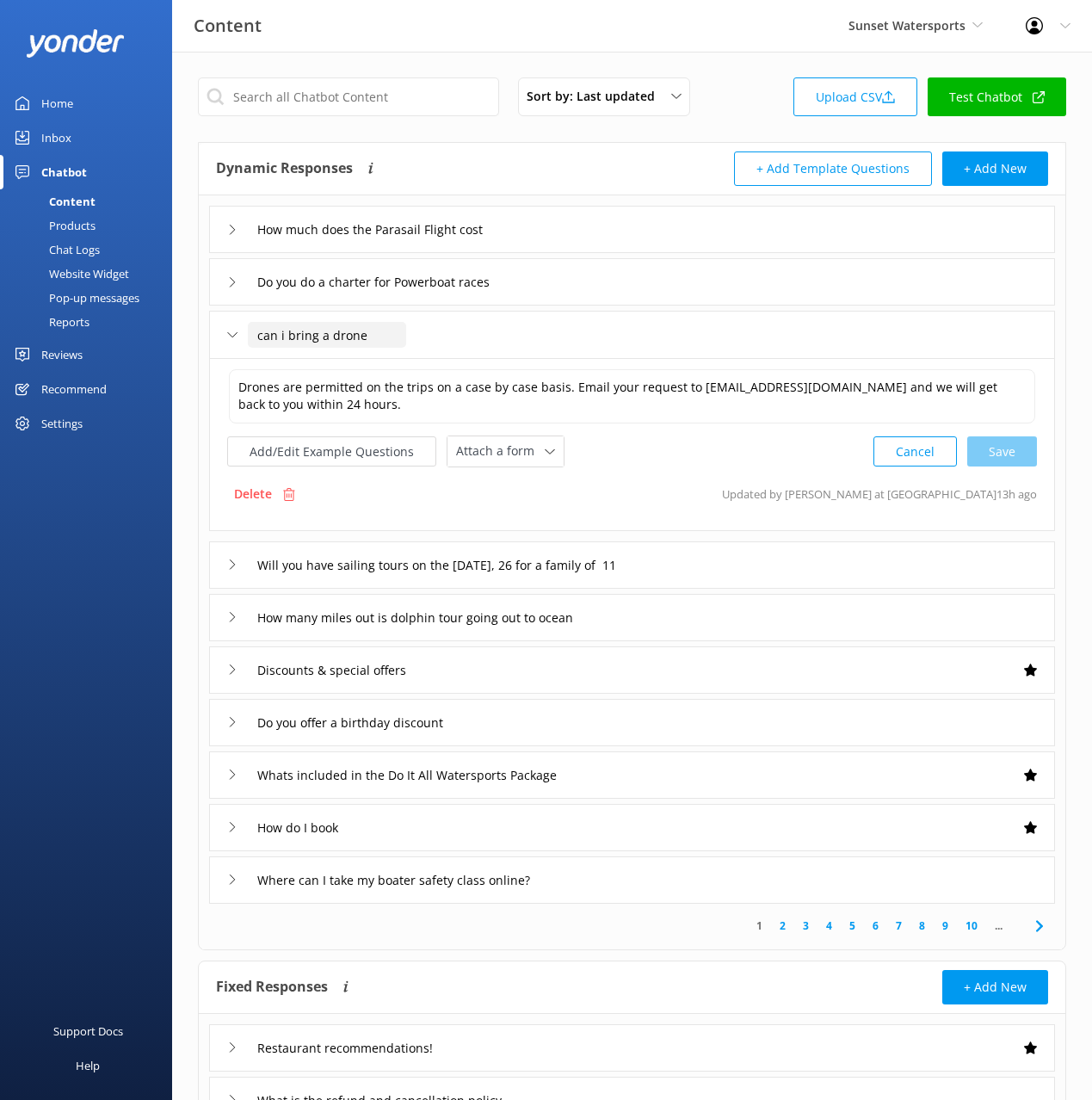
drag, startPoint x: 269, startPoint y: 331, endPoint x: 229, endPoint y: 332, distance: 40.0
click at [229, 332] on div "can i bring a drone" at bounding box center [307, 336] width 159 height 29
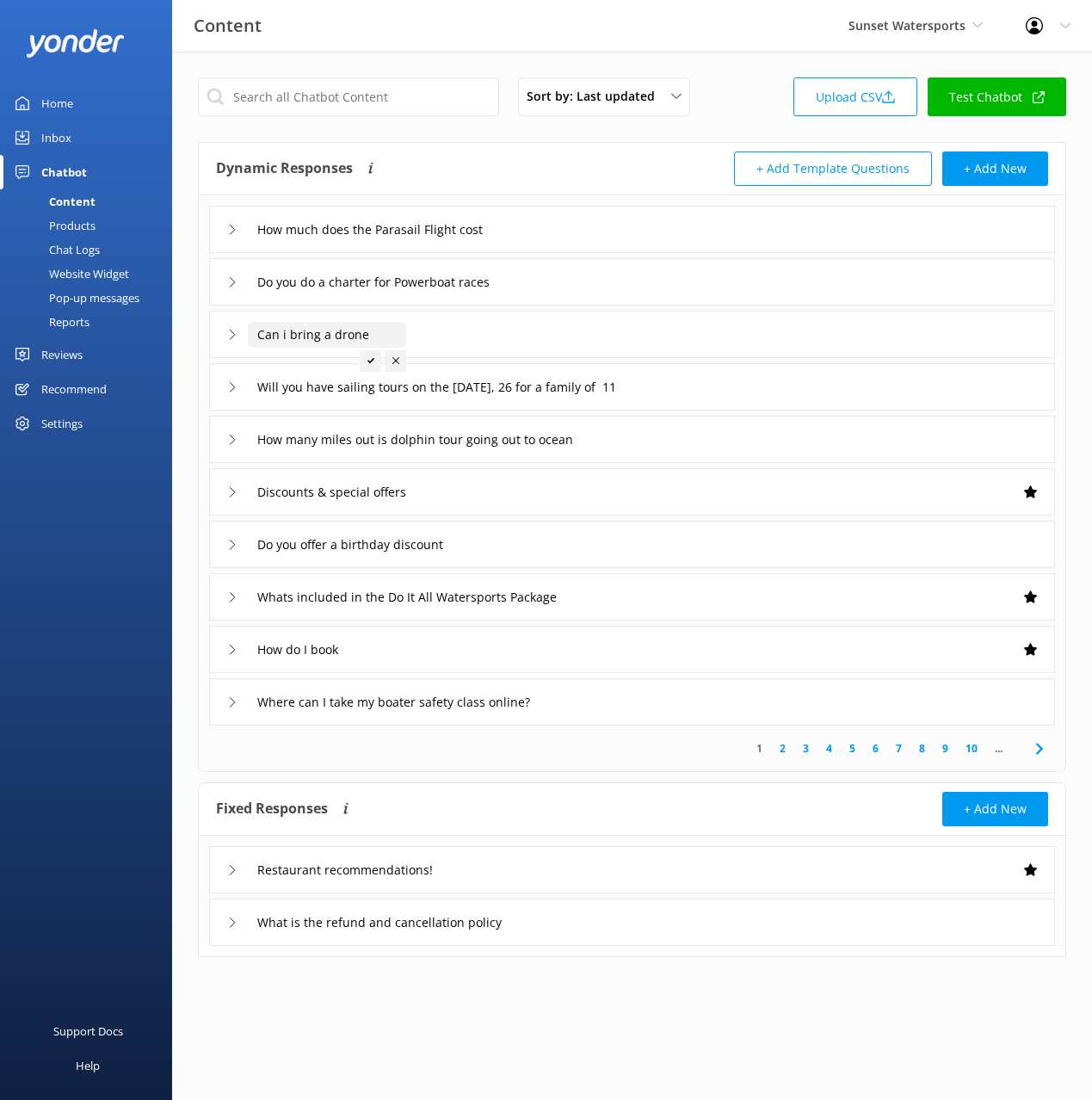
type input "Can i bring a drone"
click at [368, 367] on div at bounding box center [370, 361] width 21 height 21
click at [486, 329] on div "Can i bring a drone" at bounding box center [632, 334] width 845 height 47
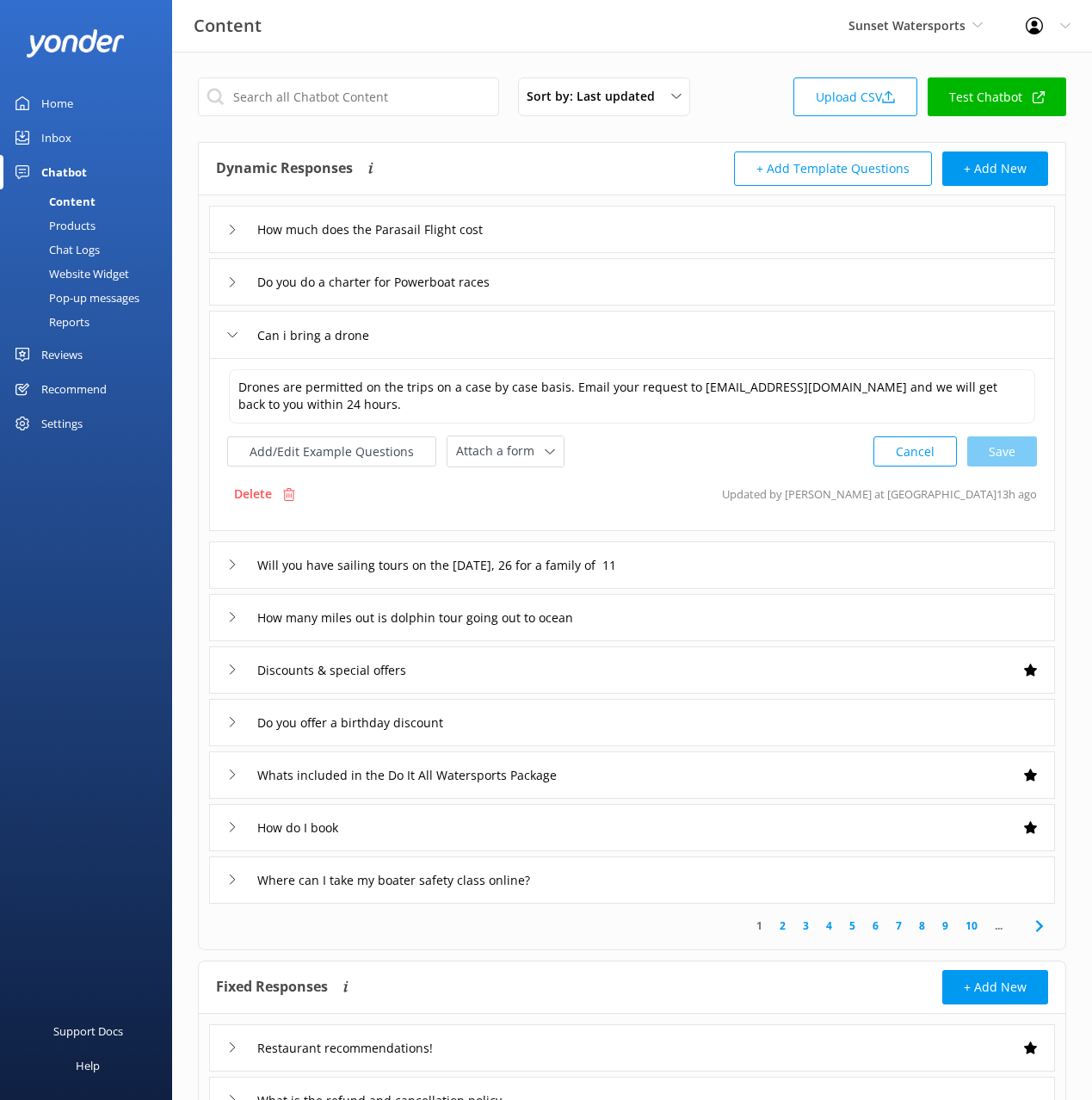
click at [834, 555] on div "Will you have sailing tours on the [DATE], 26 for a family of 11" at bounding box center [632, 564] width 845 height 47
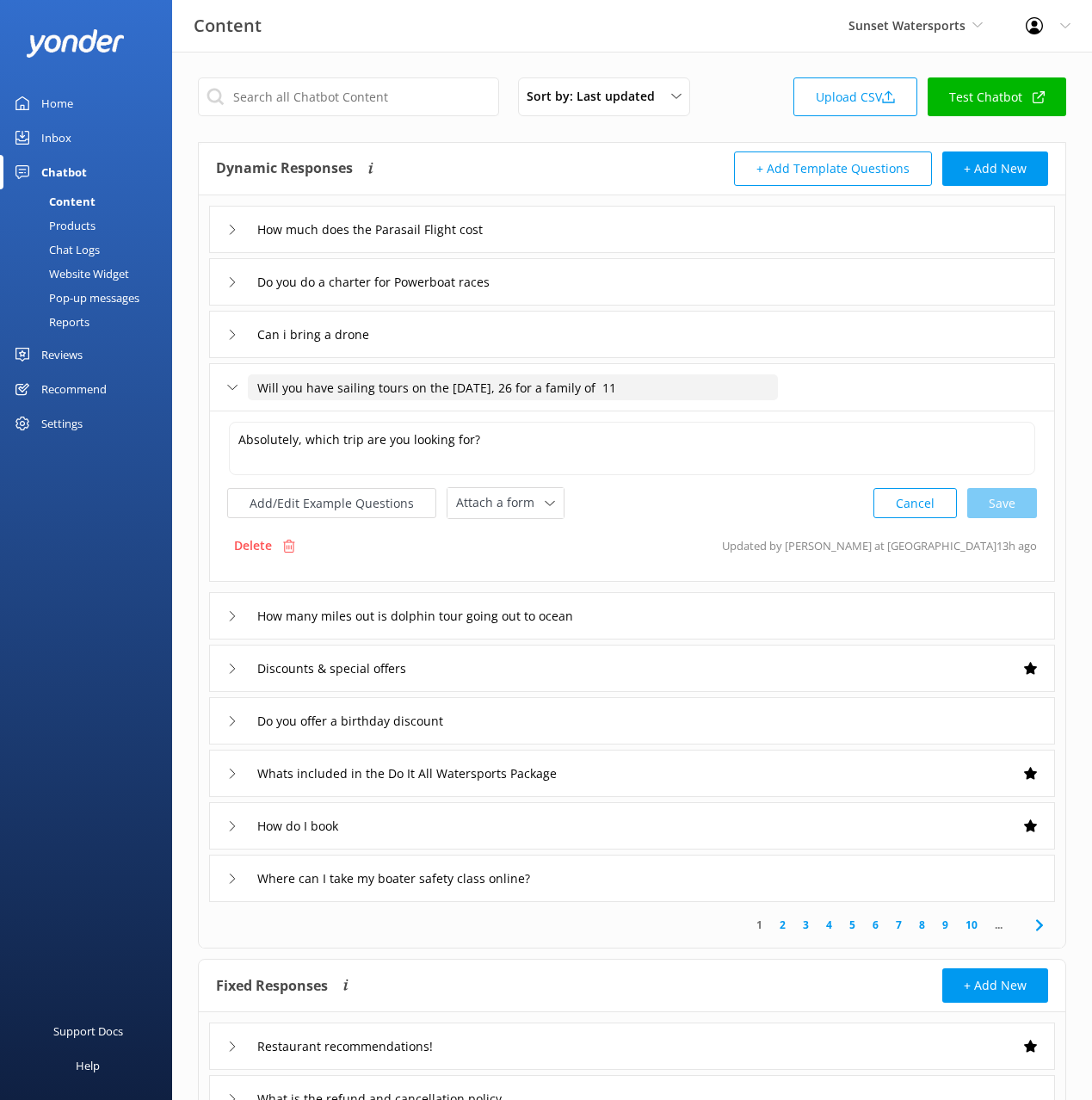
click at [419, 386] on input "Will you have sailing tours on the [DATE], 26 for a family of 11" at bounding box center [513, 386] width 530 height 26
click at [493, 393] on input "Will you have sailing tours on the [DATE], 26 for a family of 11" at bounding box center [513, 386] width 530 height 26
click at [253, 554] on p "Delete" at bounding box center [253, 546] width 38 height 19
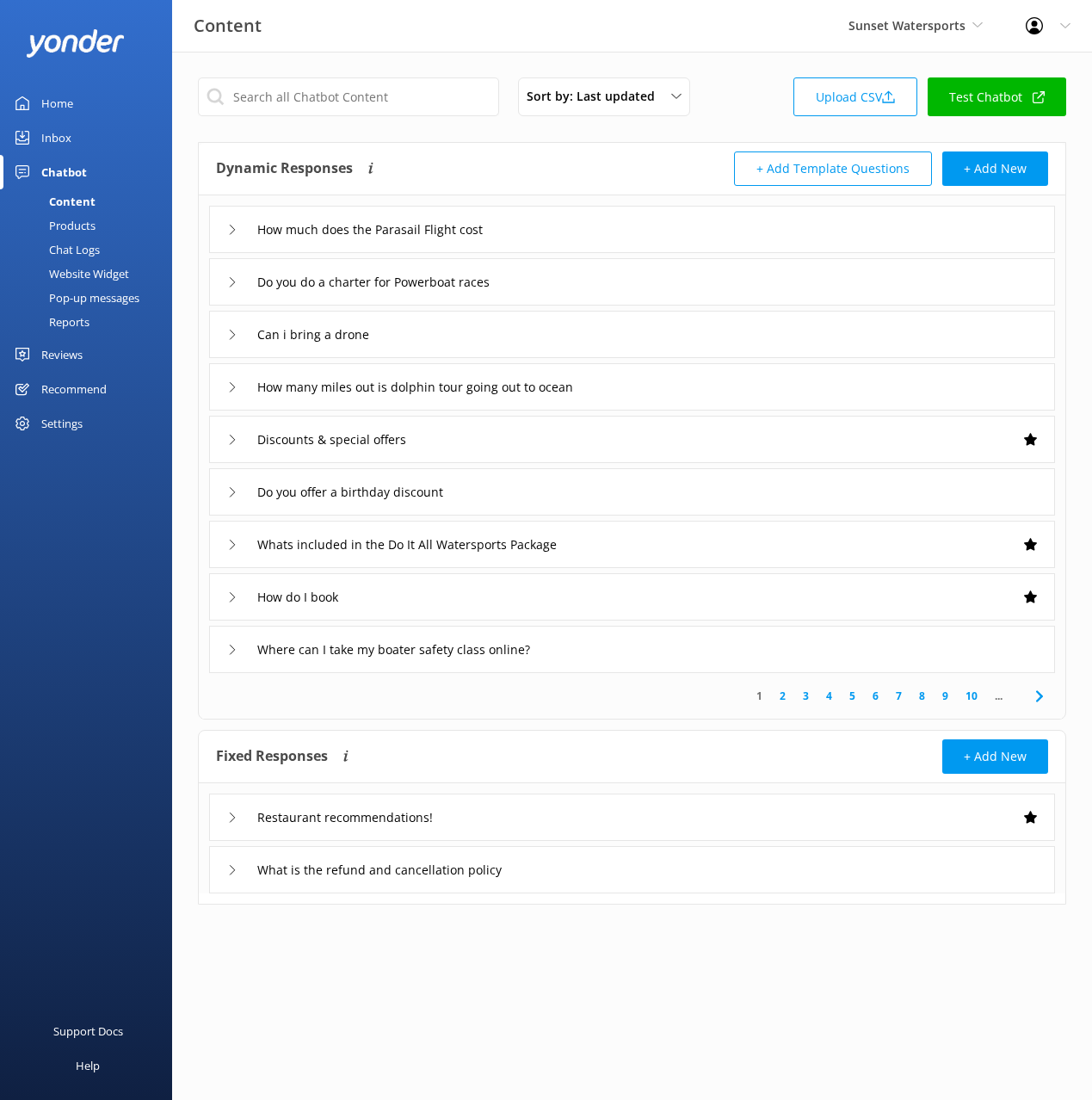
click at [396, 606] on div "How do I book" at bounding box center [632, 596] width 845 height 47
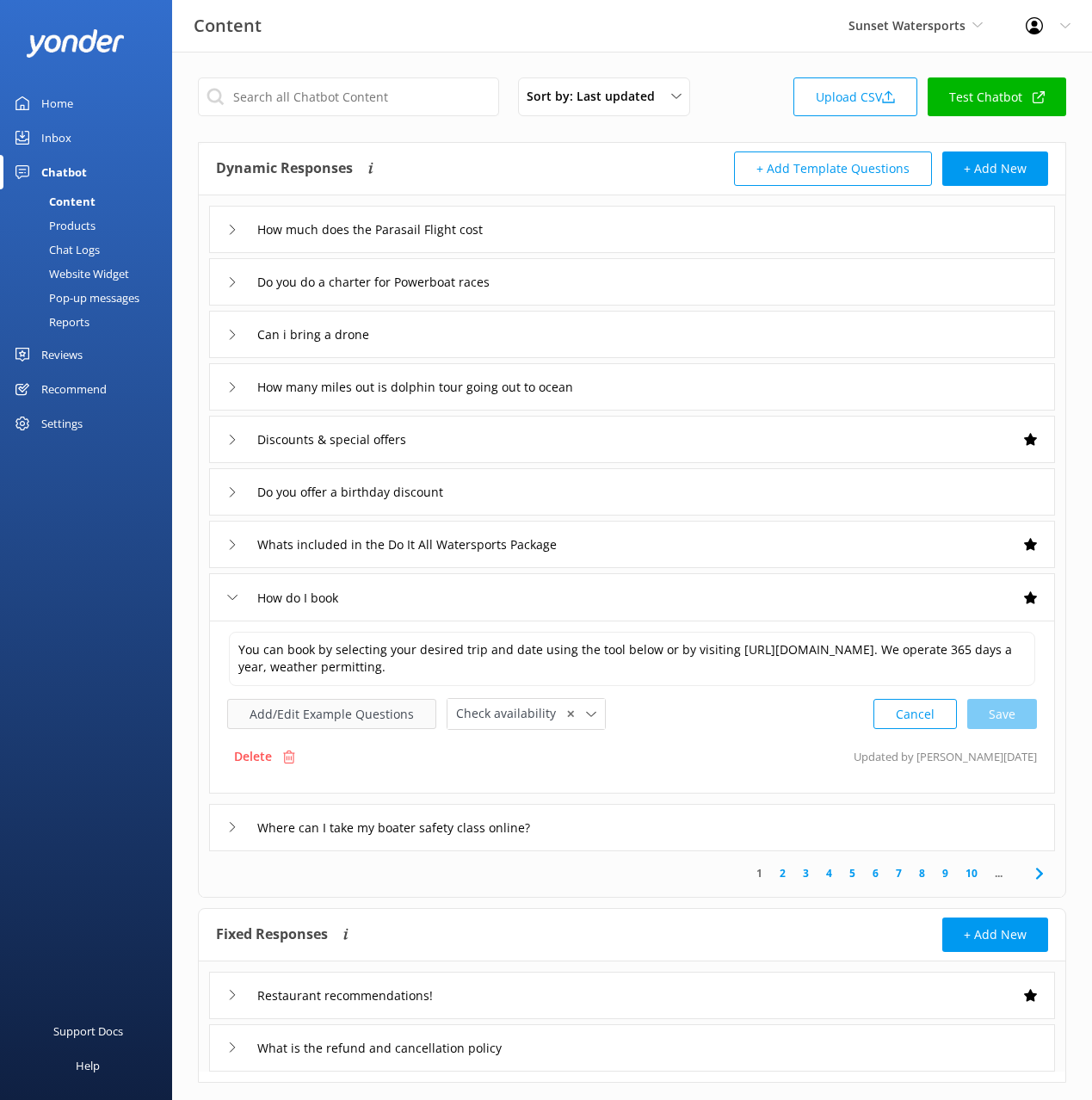
click at [353, 726] on button "Add/Edit Example Questions" at bounding box center [332, 714] width 209 height 30
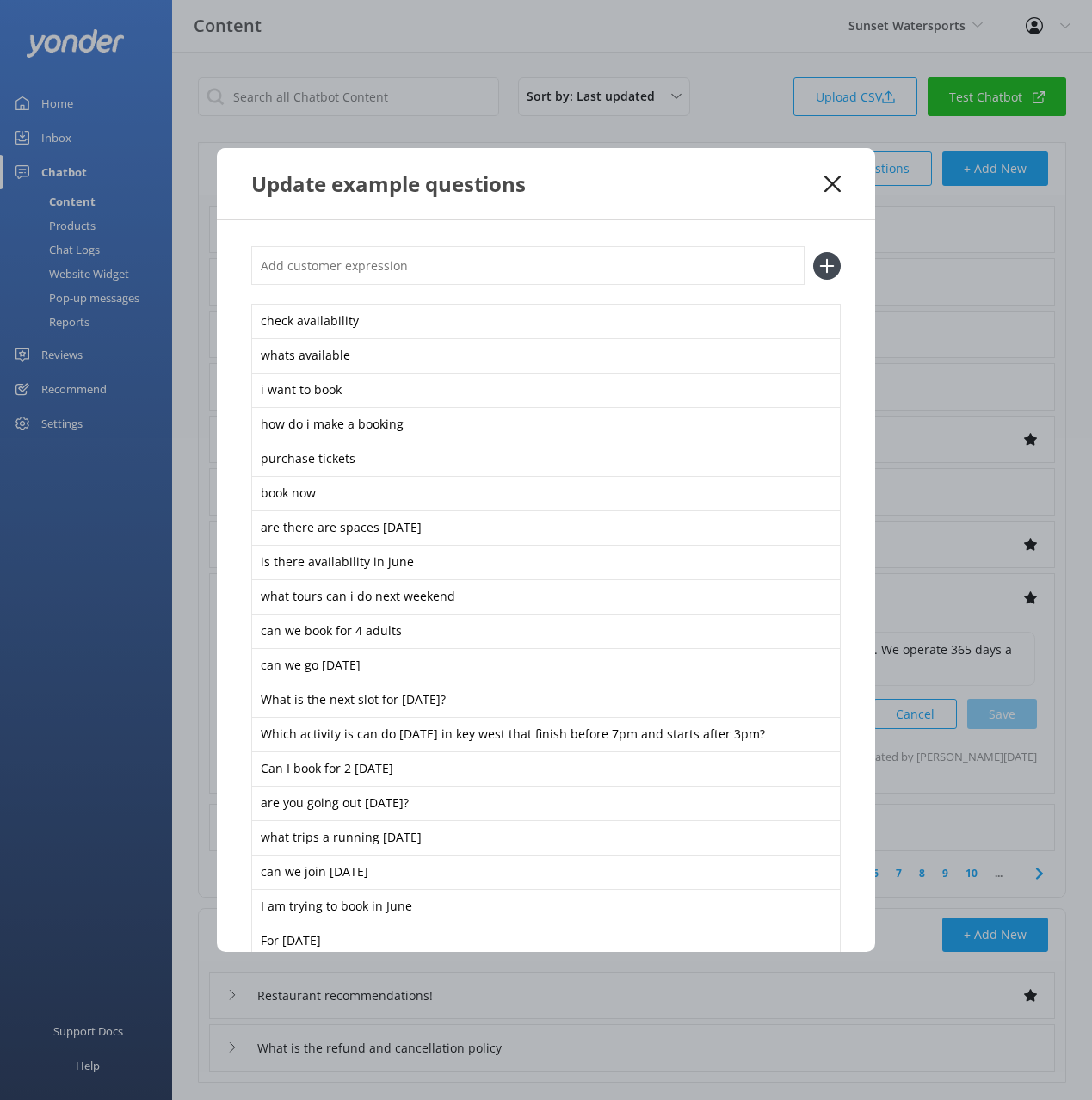
click at [476, 253] on input "text" at bounding box center [528, 265] width 554 height 38
paste input "Will you have sailing tours on the [DATE], 26 for a family of 11"
type input "Will you have sailing tours on the [DATE], 26 for a family of 11"
click at [813, 253] on button at bounding box center [826, 266] width 28 height 28
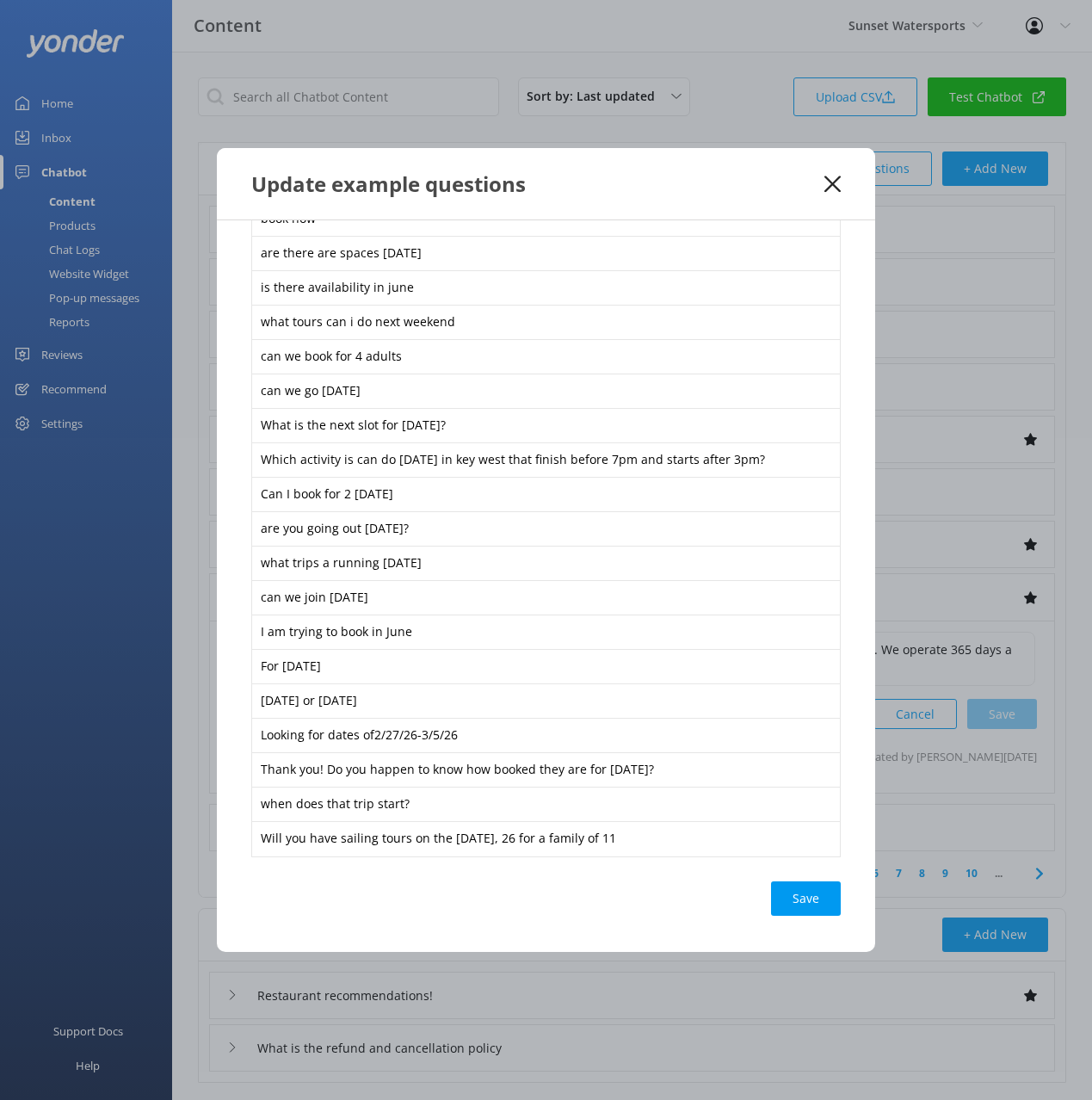
click at [798, 888] on div "Save" at bounding box center [805, 898] width 70 height 34
drag, startPoint x: 825, startPoint y: 181, endPoint x: 711, endPoint y: 407, distance: 253.1
click at [825, 181] on icon at bounding box center [832, 185] width 16 height 17
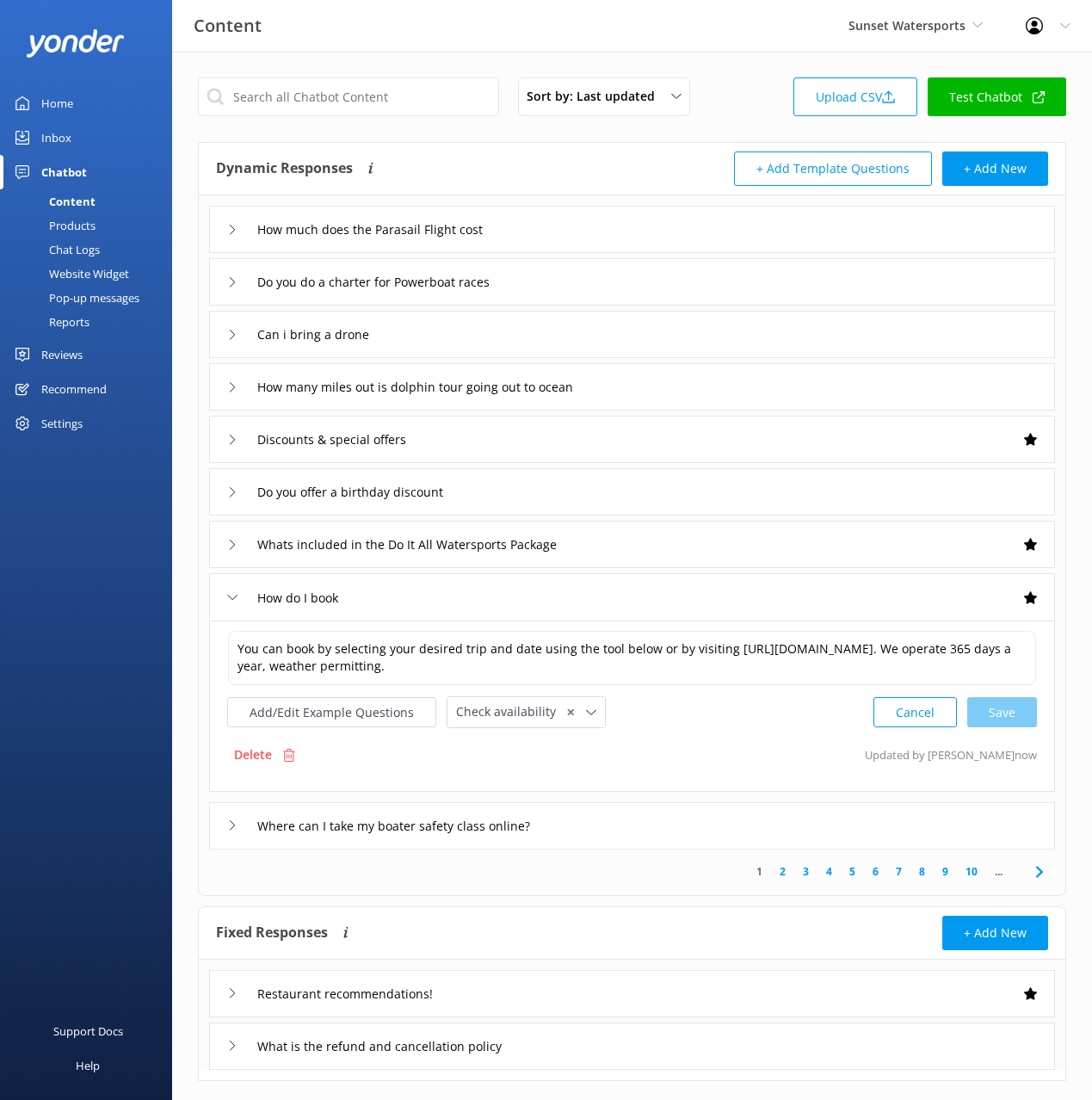
click at [648, 609] on div "How do I book" at bounding box center [632, 596] width 845 height 47
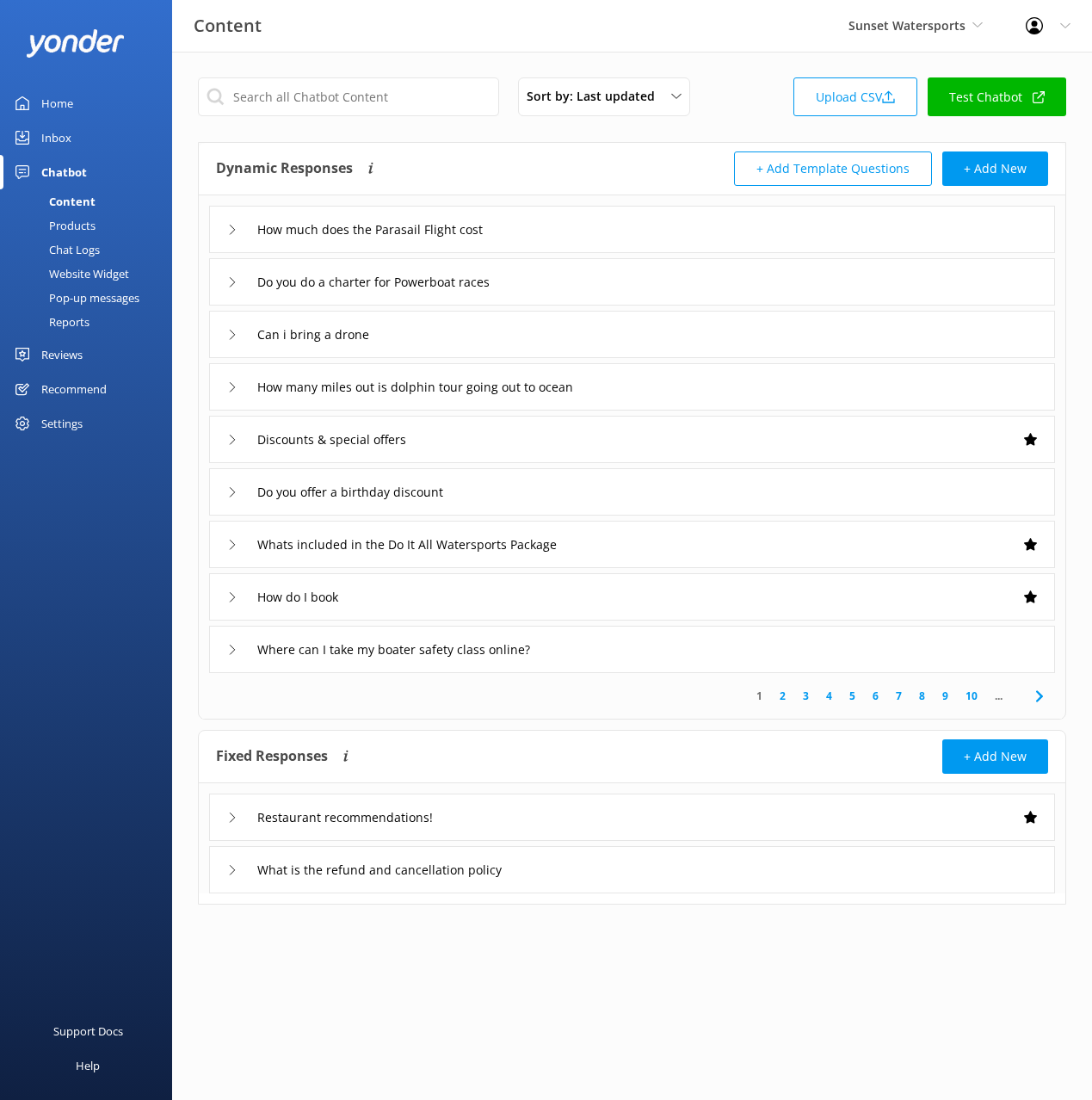
click at [666, 390] on div "How many miles out is dolphin tour going out to ocean" at bounding box center [632, 386] width 845 height 47
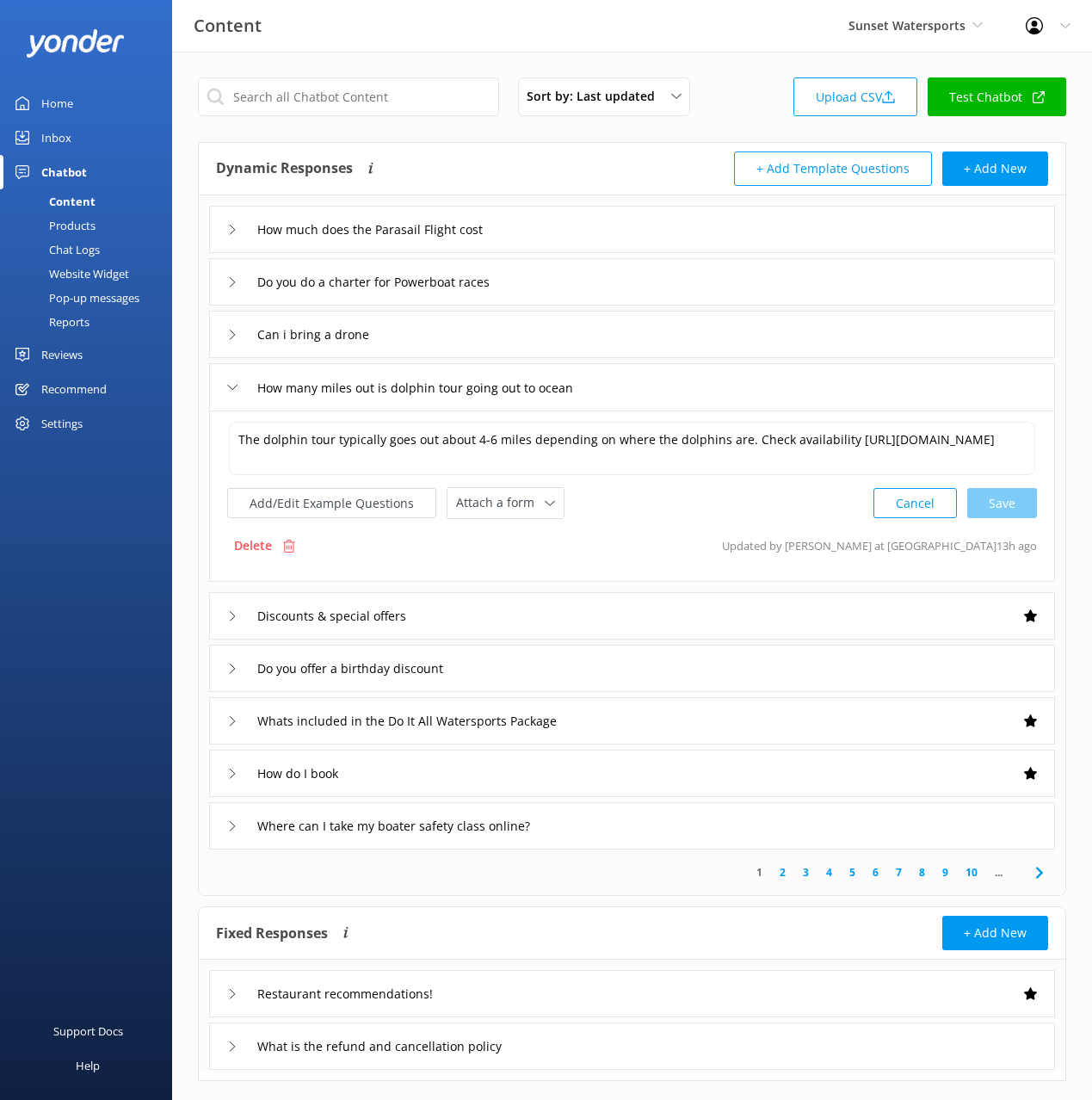
click at [666, 390] on div "How many miles out is dolphin tour going out to ocean" at bounding box center [632, 386] width 845 height 47
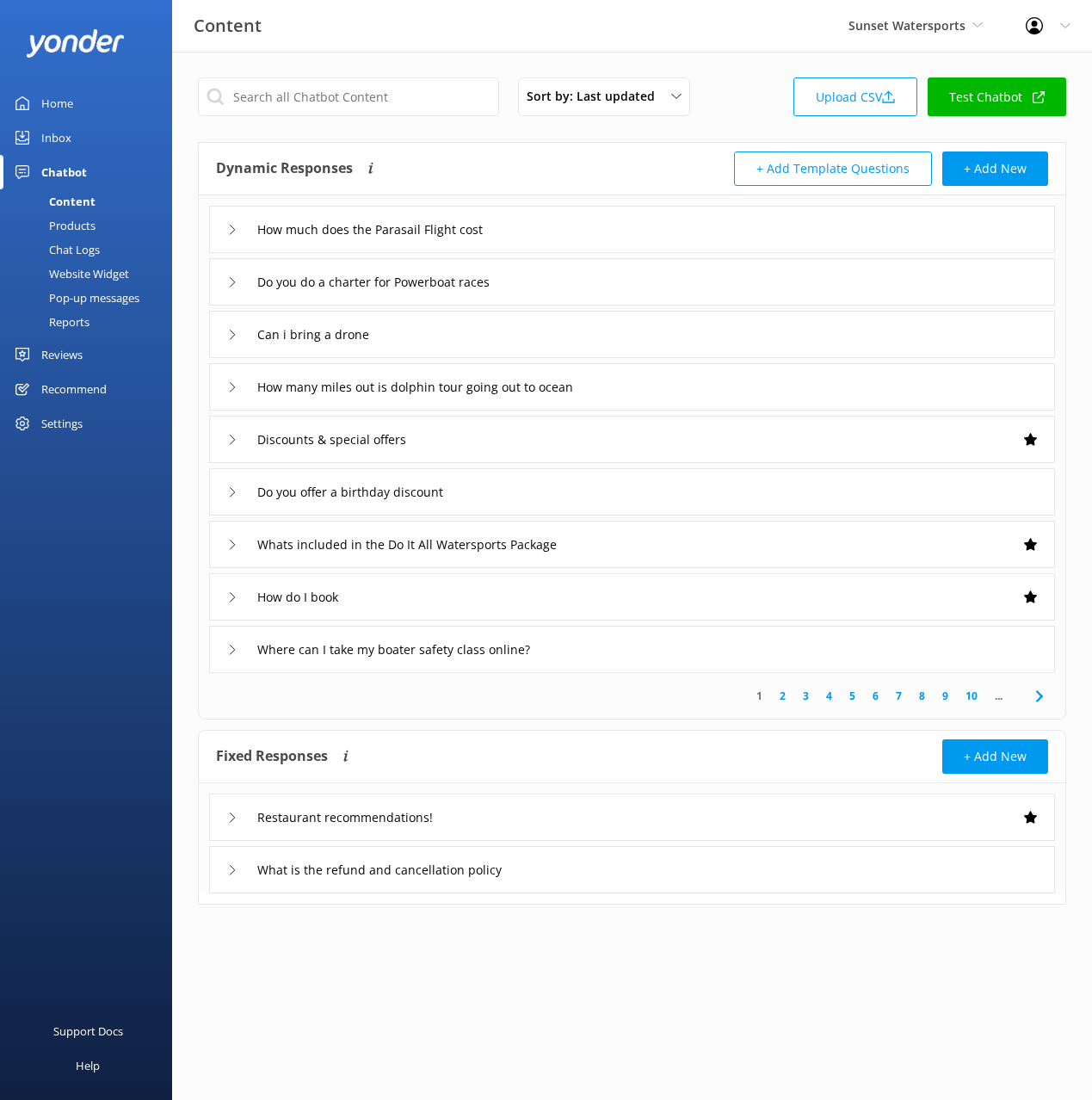
click at [617, 441] on div "Discounts & special offers" at bounding box center [632, 439] width 845 height 47
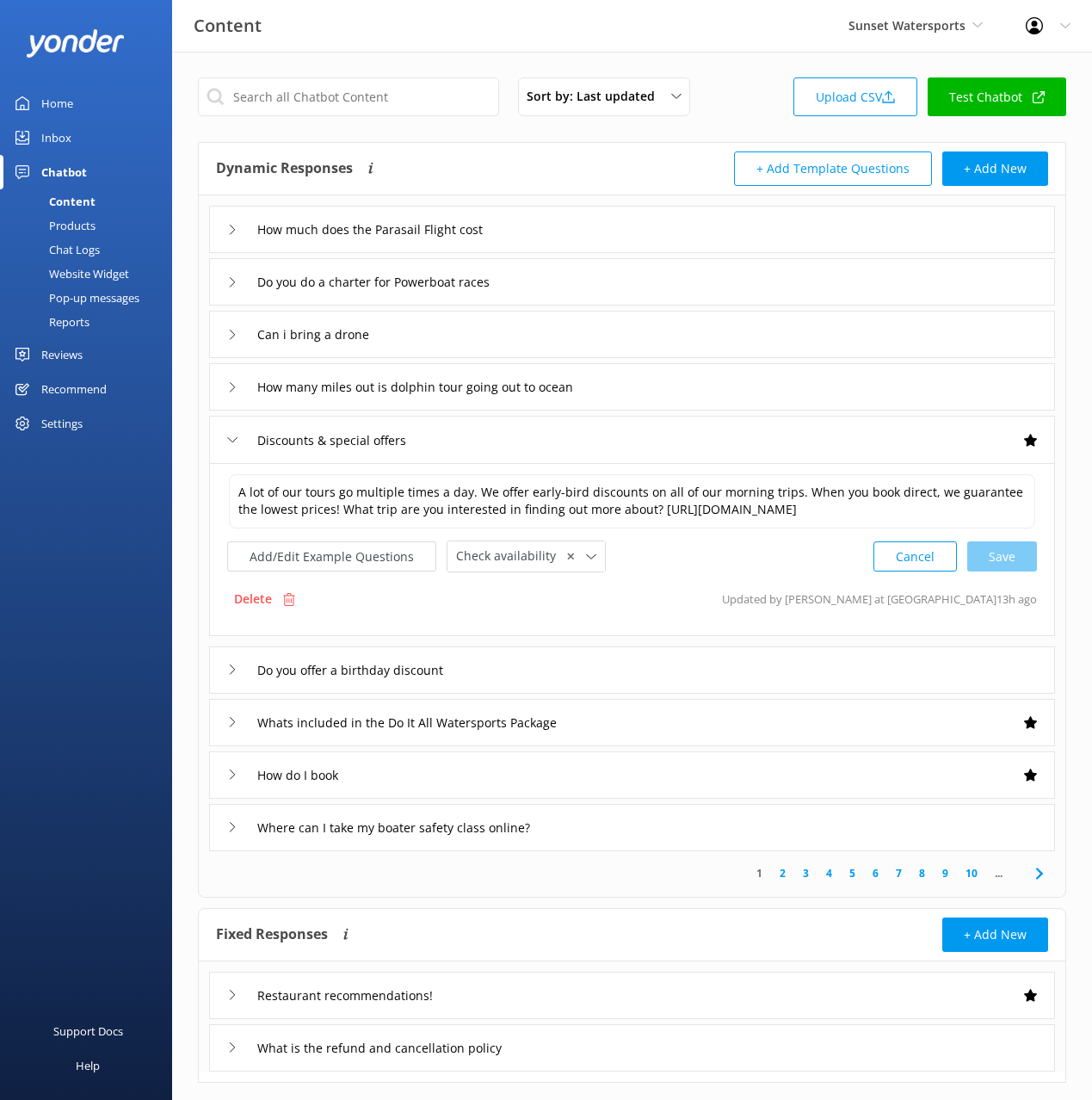
click at [617, 441] on div "Discounts & special offers" at bounding box center [632, 439] width 845 height 47
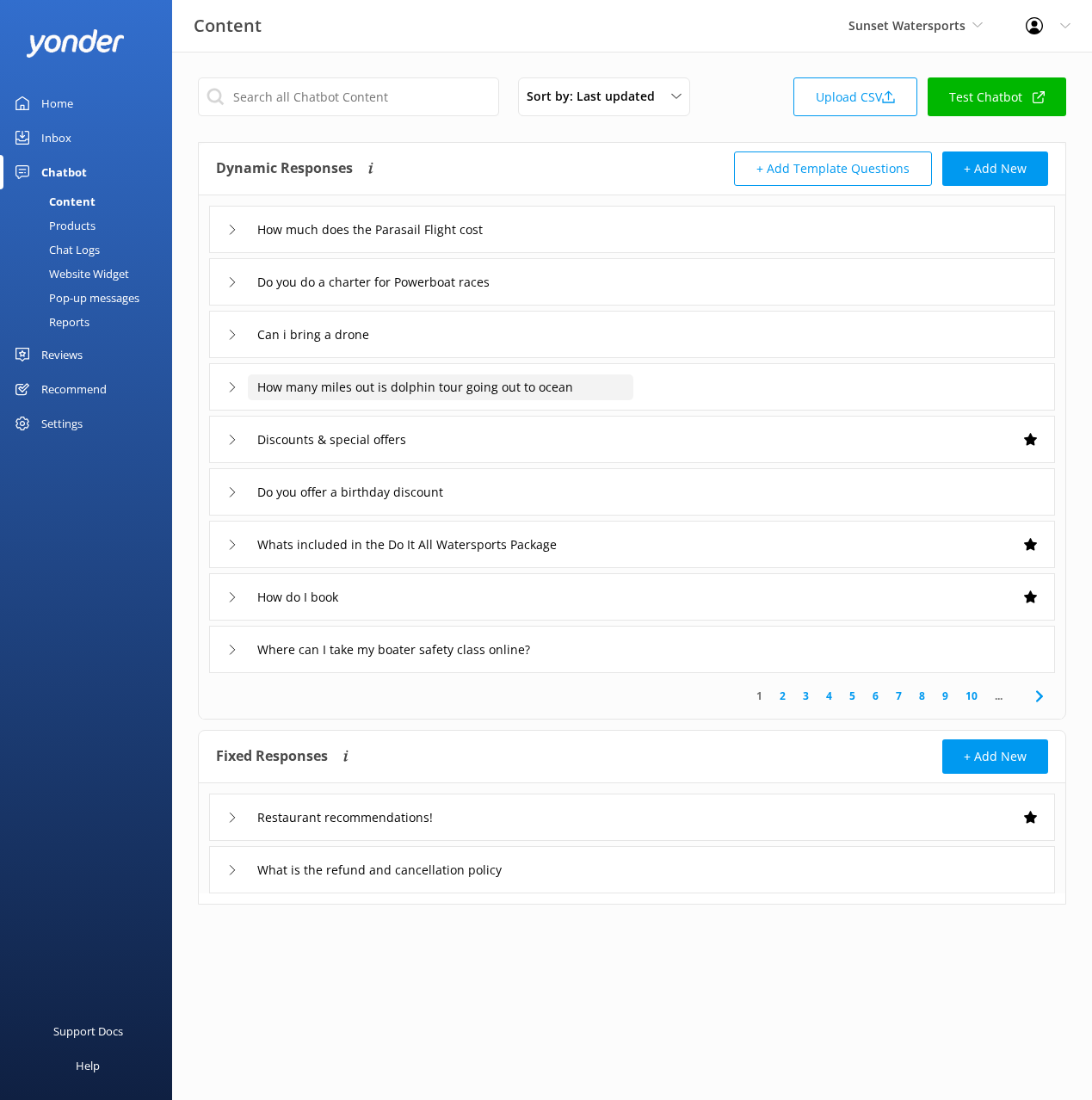
click at [625, 386] on input "How many miles out is dolphin tour going out to ocean" at bounding box center [440, 386] width 385 height 26
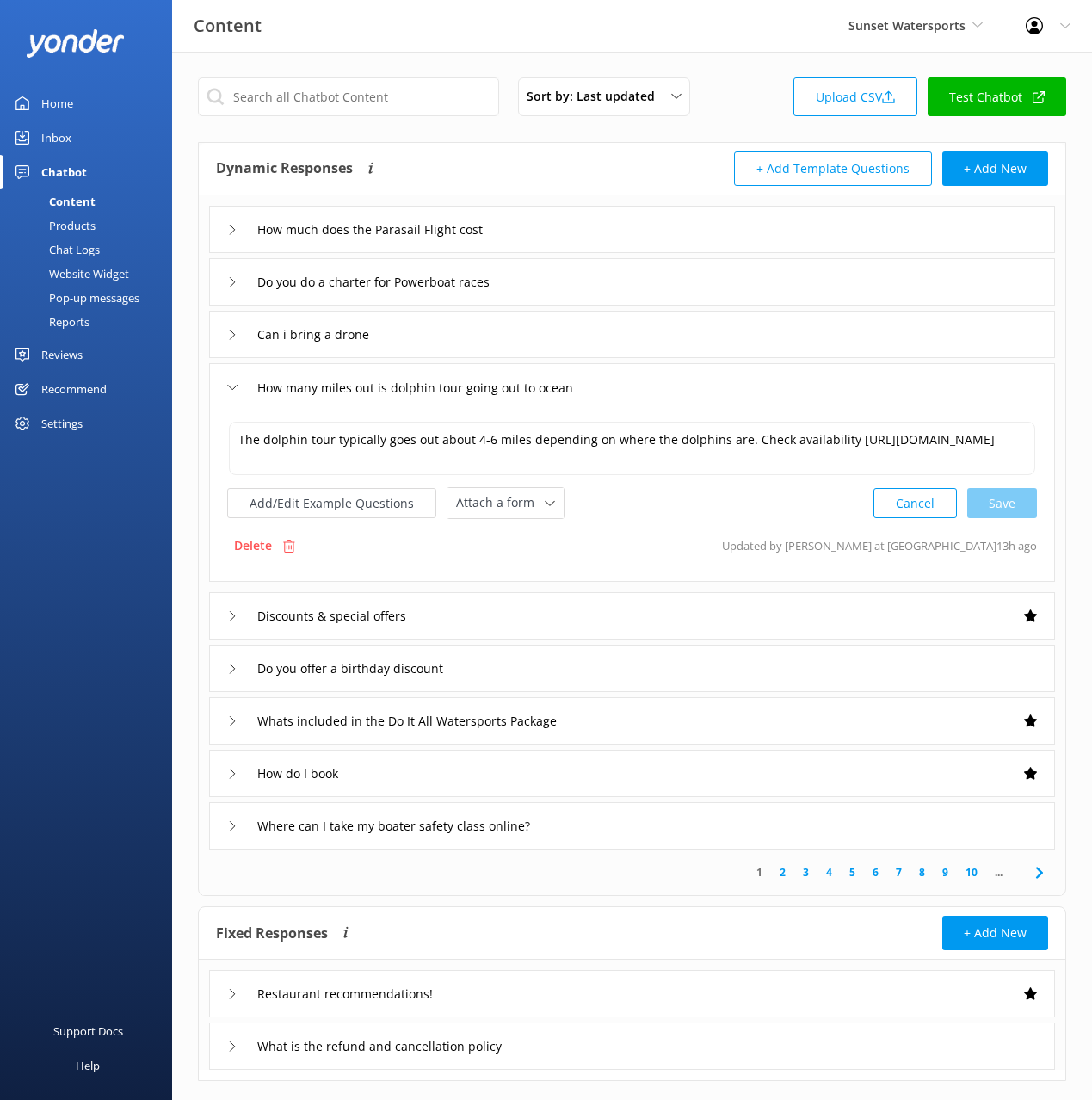
click at [721, 385] on div "How many miles out is dolphin tour going out to ocean" at bounding box center [632, 386] width 845 height 47
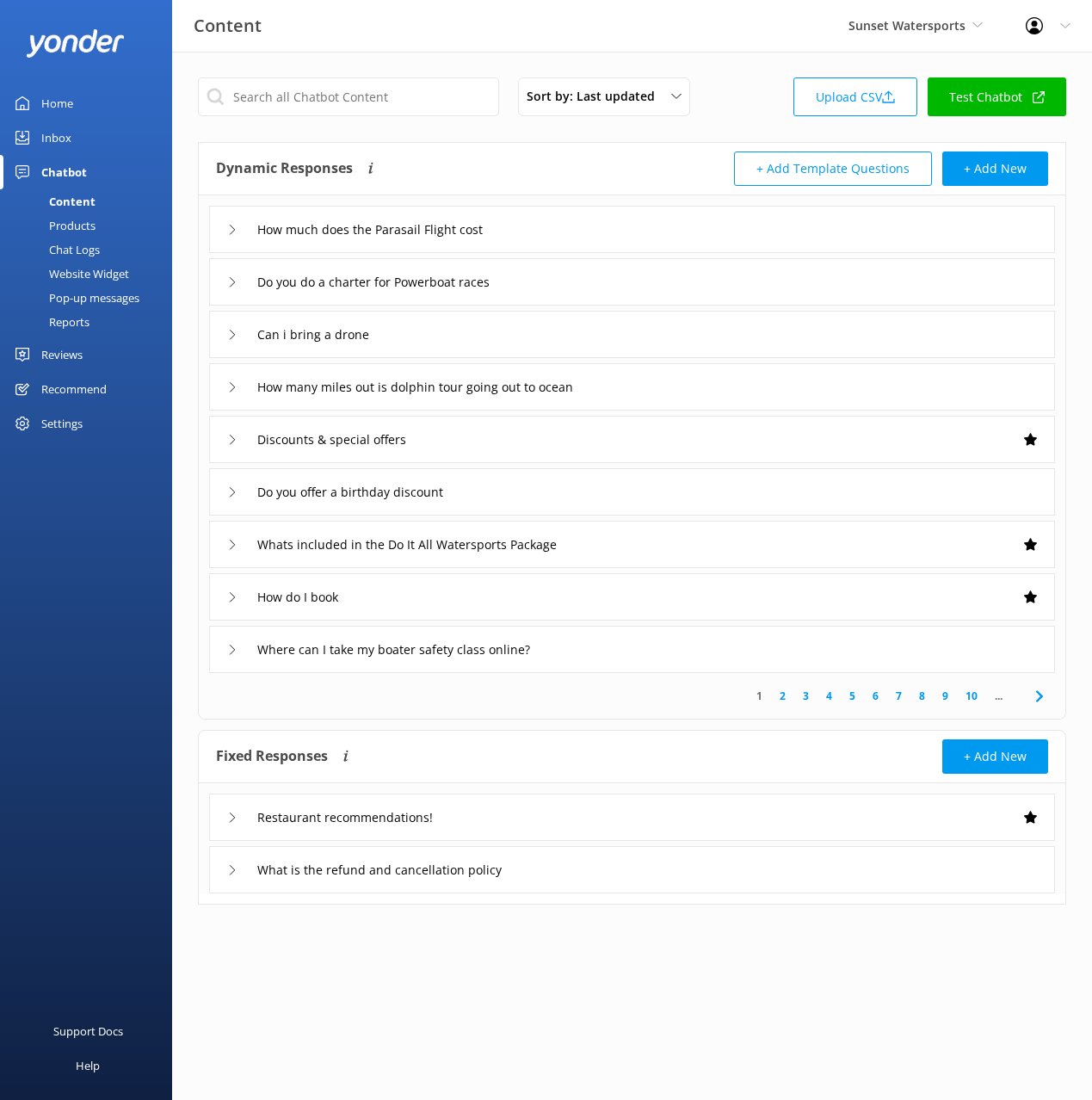
click at [579, 351] on div "Can i bring a drone" at bounding box center [632, 334] width 845 height 47
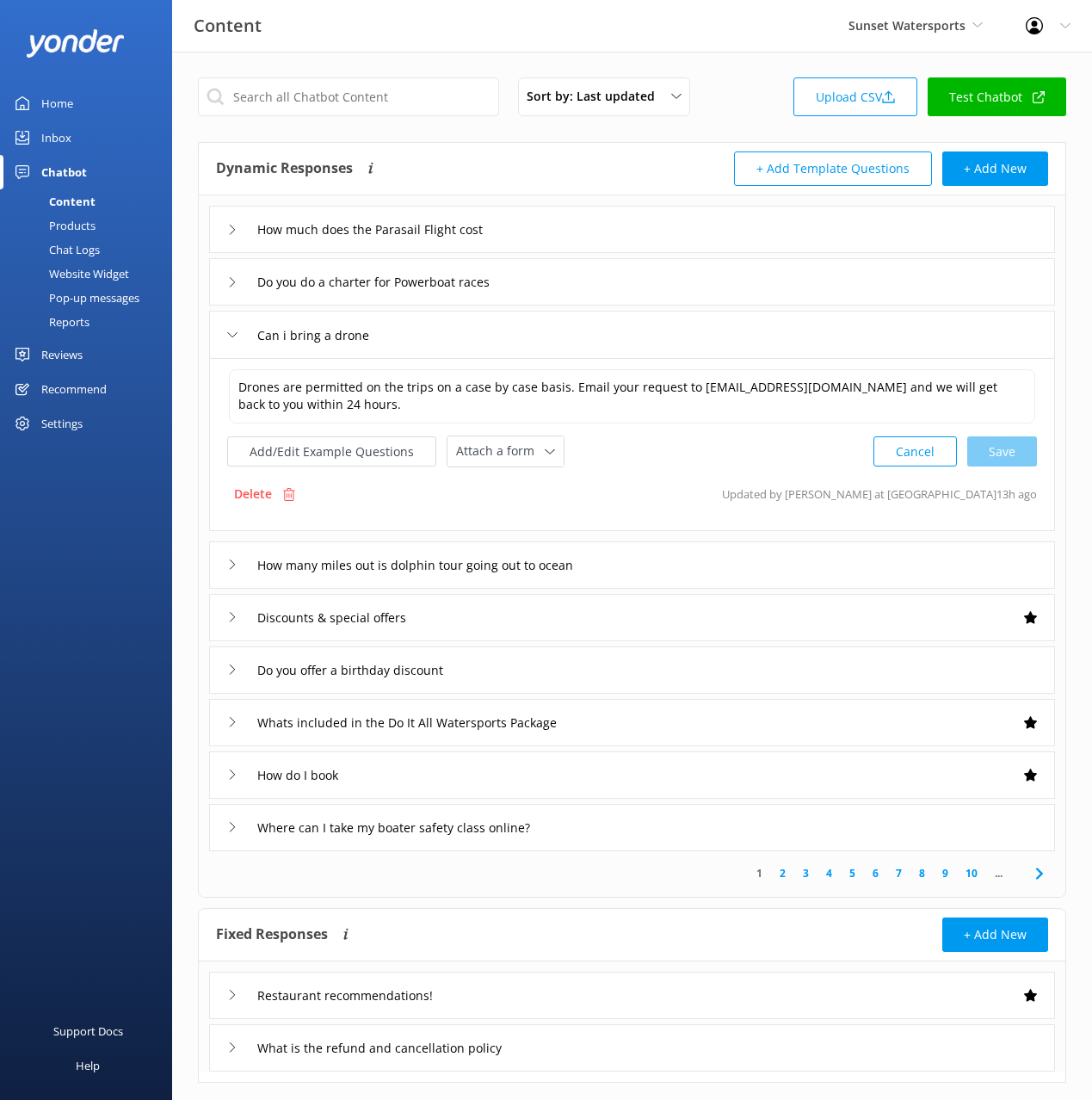
click at [578, 350] on div "Can i bring a drone" at bounding box center [632, 334] width 845 height 47
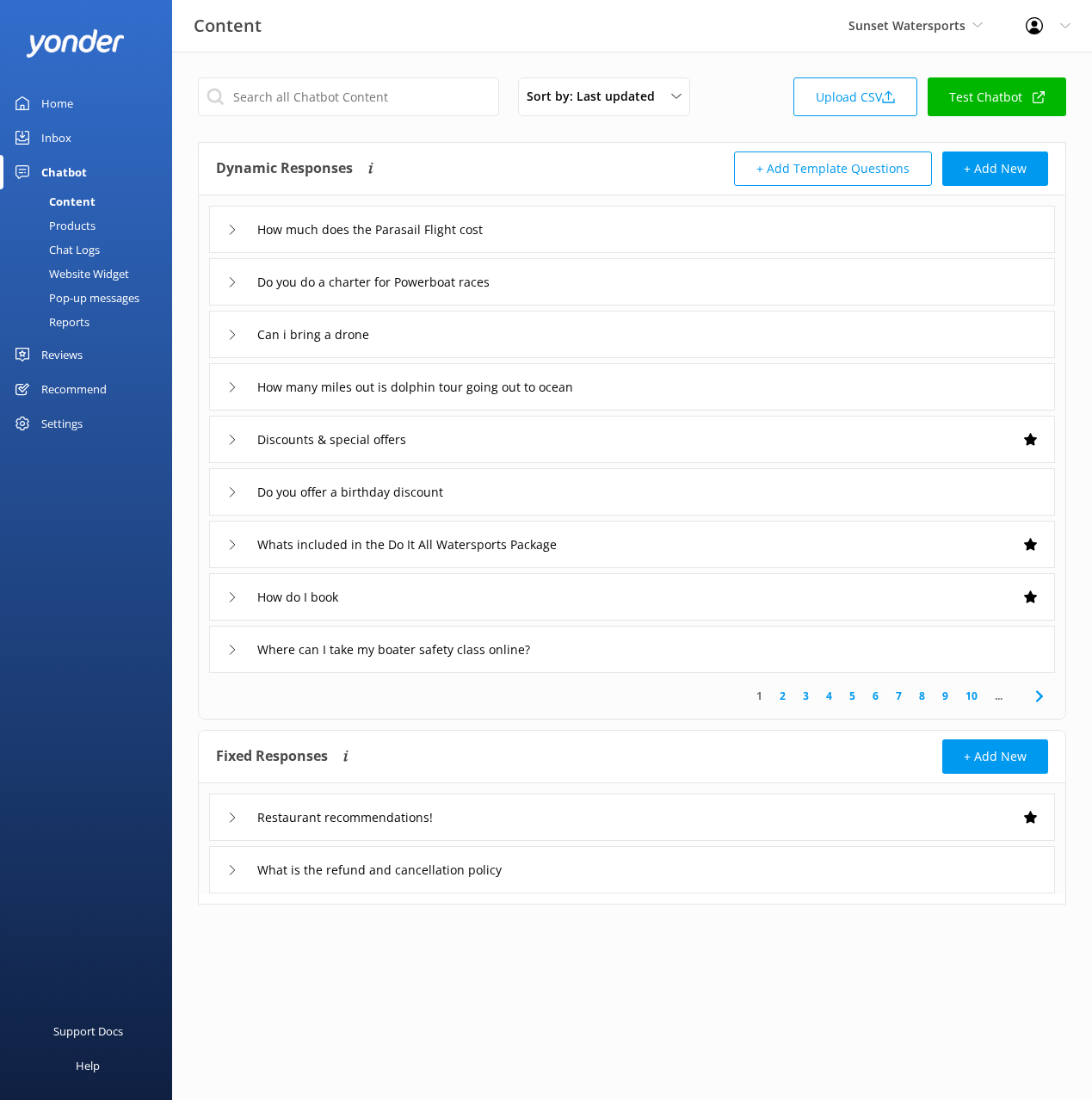
drag, startPoint x: 454, startPoint y: 136, endPoint x: 383, endPoint y: 79, distance: 91.0
click at [454, 136] on div "Sort by: Last updated Title Last updated Upload CSV Test Chatbot Dynamic Respon…" at bounding box center [632, 504] width 920 height 905
click at [373, 68] on div "Sort by: Last updated Title Last updated Upload CSV Test Chatbot Dynamic Respon…" at bounding box center [632, 504] width 920 height 905
click at [608, 159] on div "Dynamic Responses Dynamic responses rely on the Large Language Model to create …" at bounding box center [424, 168] width 416 height 34
